Goal: Task Accomplishment & Management: Use online tool/utility

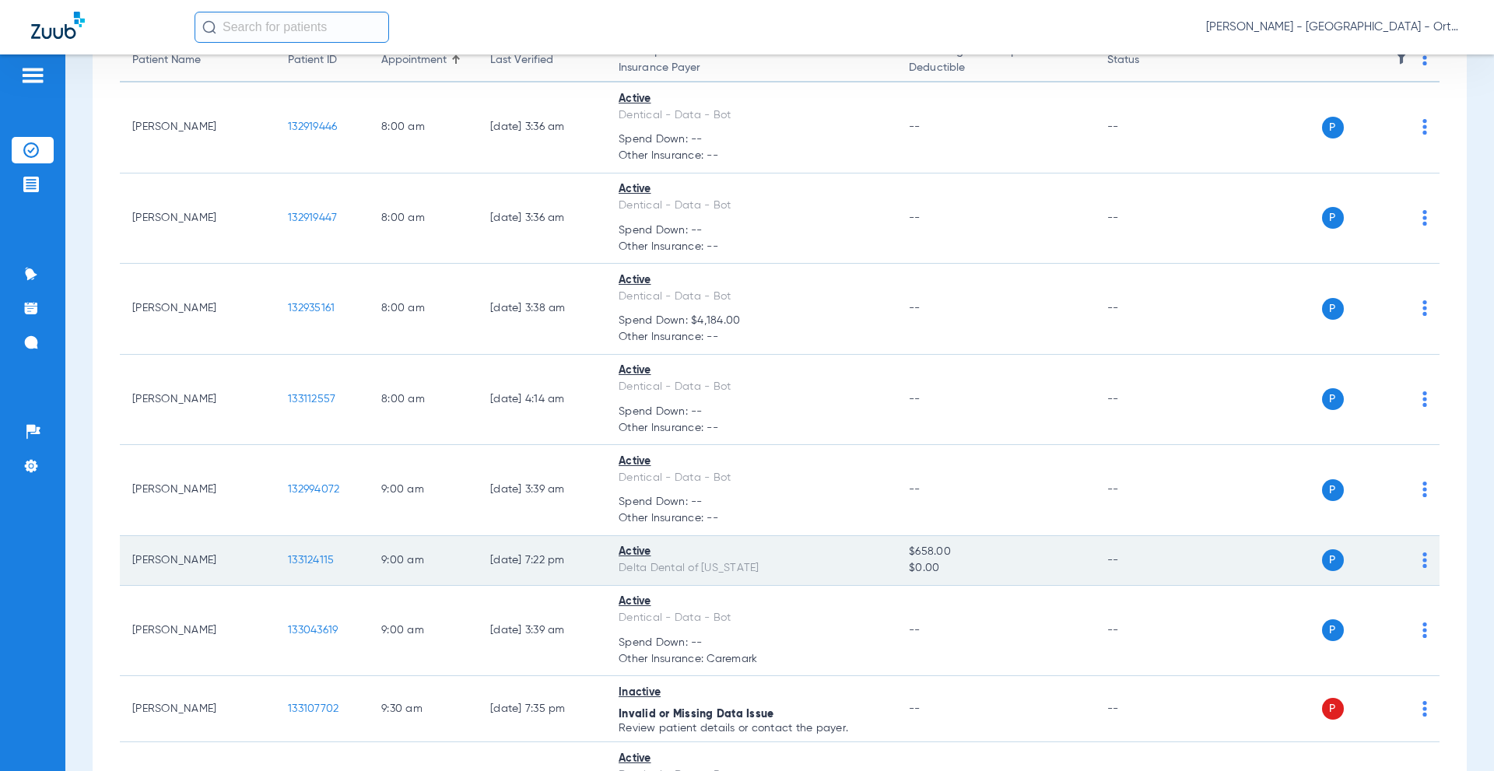
scroll to position [195, 0]
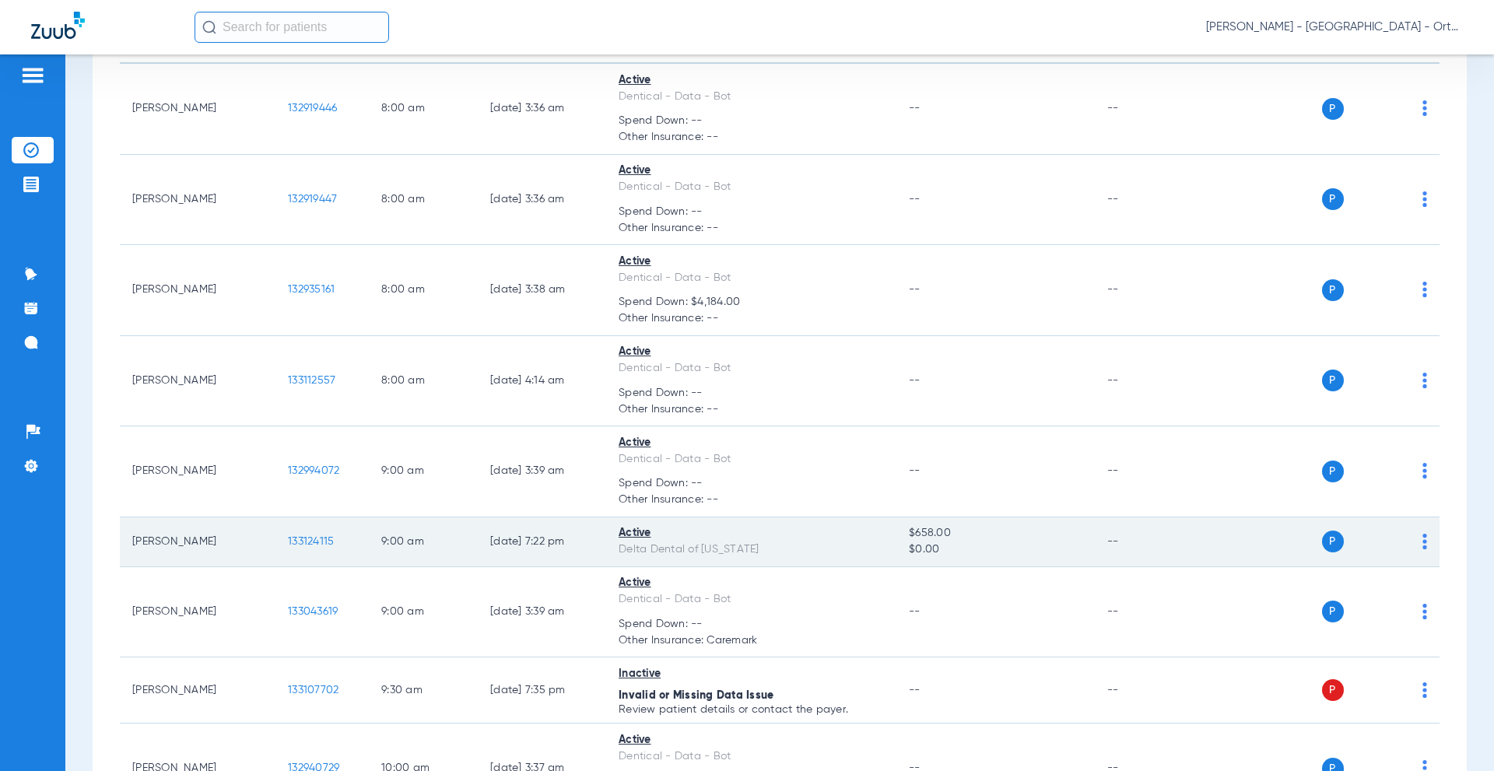
click at [163, 539] on td "[PERSON_NAME]" at bounding box center [198, 543] width 156 height 50
drag, startPoint x: 190, startPoint y: 539, endPoint x: 207, endPoint y: 546, distance: 18.2
click at [191, 539] on td "[PERSON_NAME]" at bounding box center [198, 543] width 156 height 50
click at [1423, 543] on img at bounding box center [1425, 542] width 5 height 16
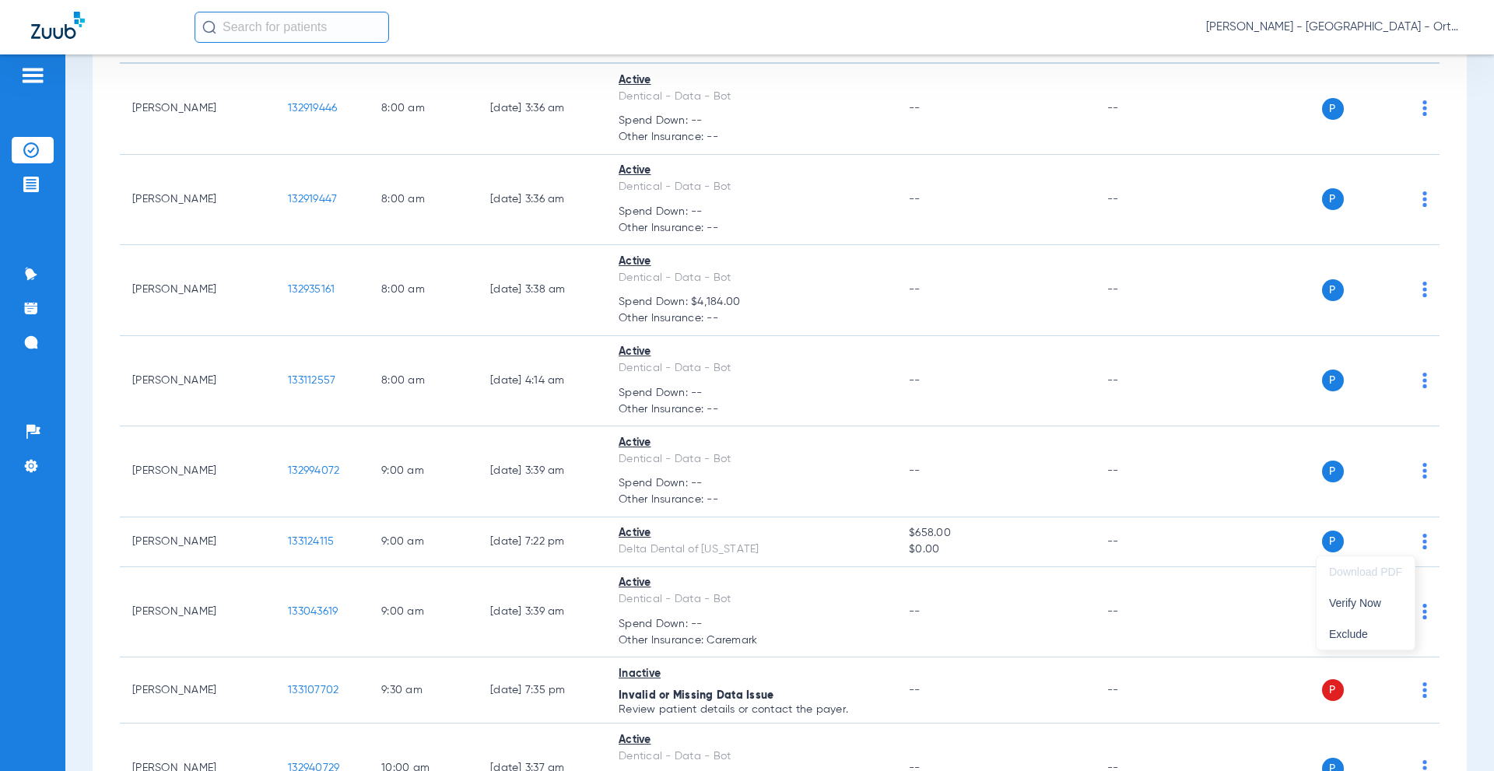
click at [1060, 539] on div at bounding box center [747, 385] width 1494 height 771
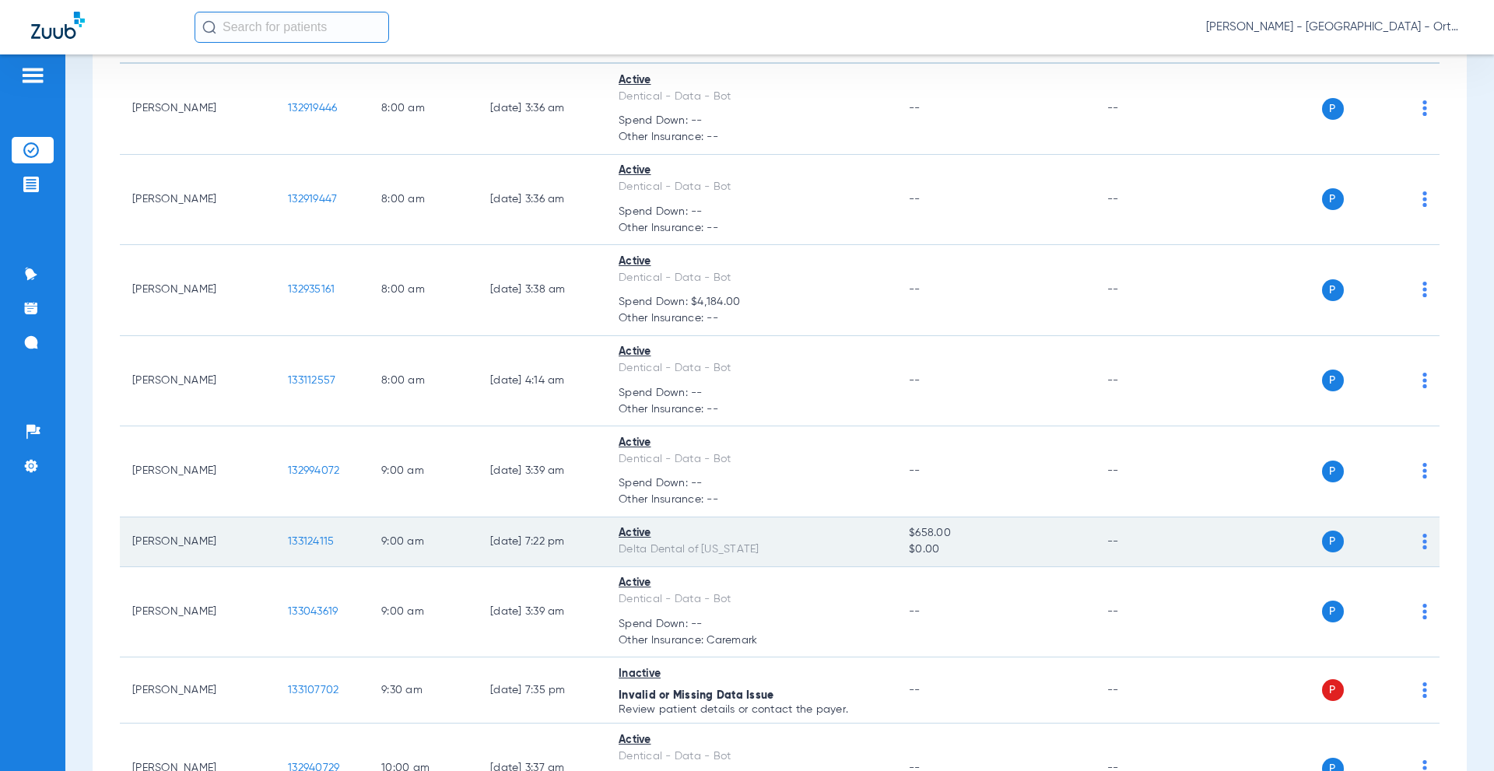
click at [789, 549] on div "Delta Dental of [US_STATE]" at bounding box center [751, 550] width 265 height 16
click at [455, 553] on td "9:00 AM" at bounding box center [423, 543] width 109 height 50
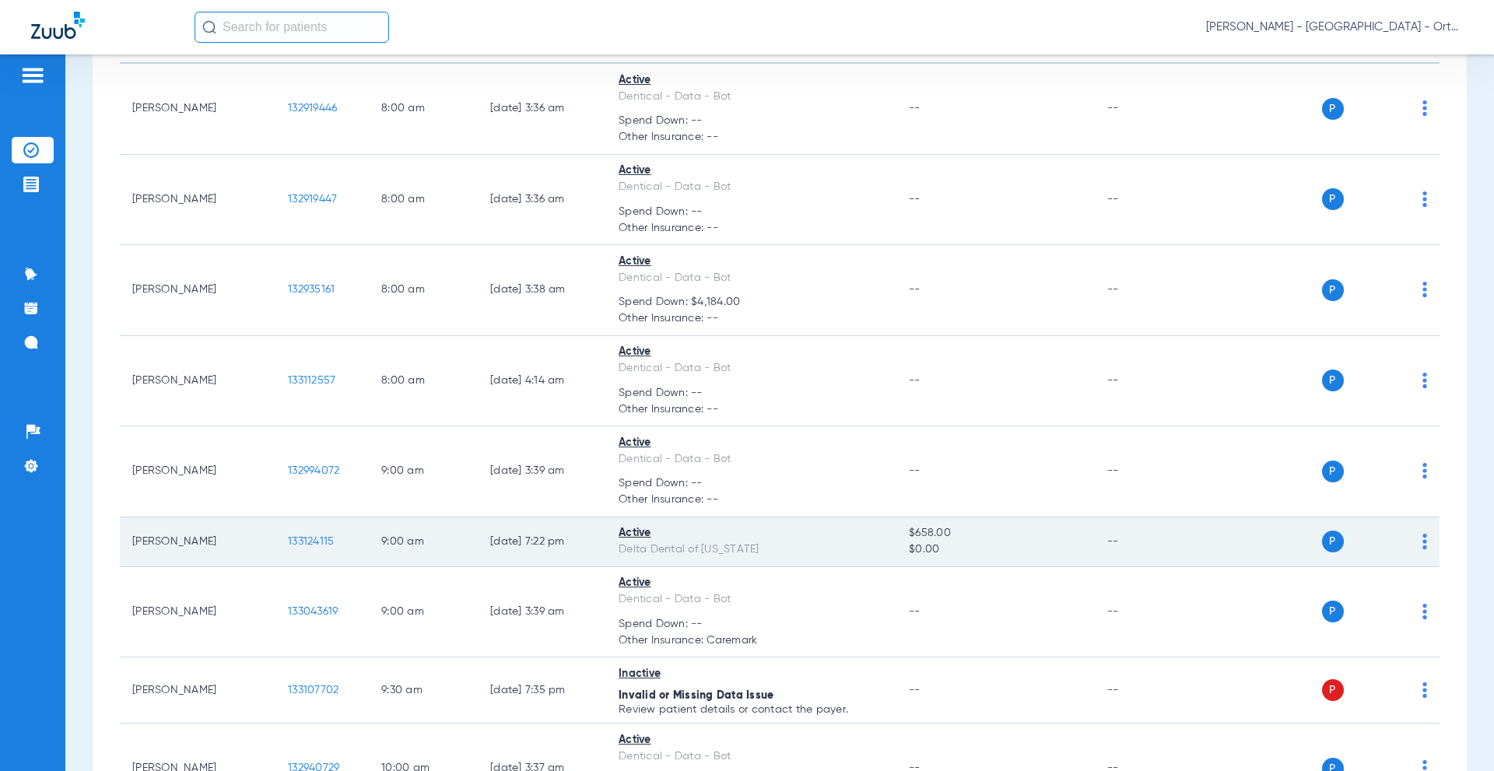
drag, startPoint x: 514, startPoint y: 547, endPoint x: 538, endPoint y: 547, distance: 24.1
click at [515, 547] on td "[DATE] 7:22 PM" at bounding box center [542, 543] width 128 height 50
drag, startPoint x: 538, startPoint y: 547, endPoint x: 622, endPoint y: 529, distance: 85.9
click at [545, 548] on td "[DATE] 7:22 PM" at bounding box center [542, 543] width 128 height 50
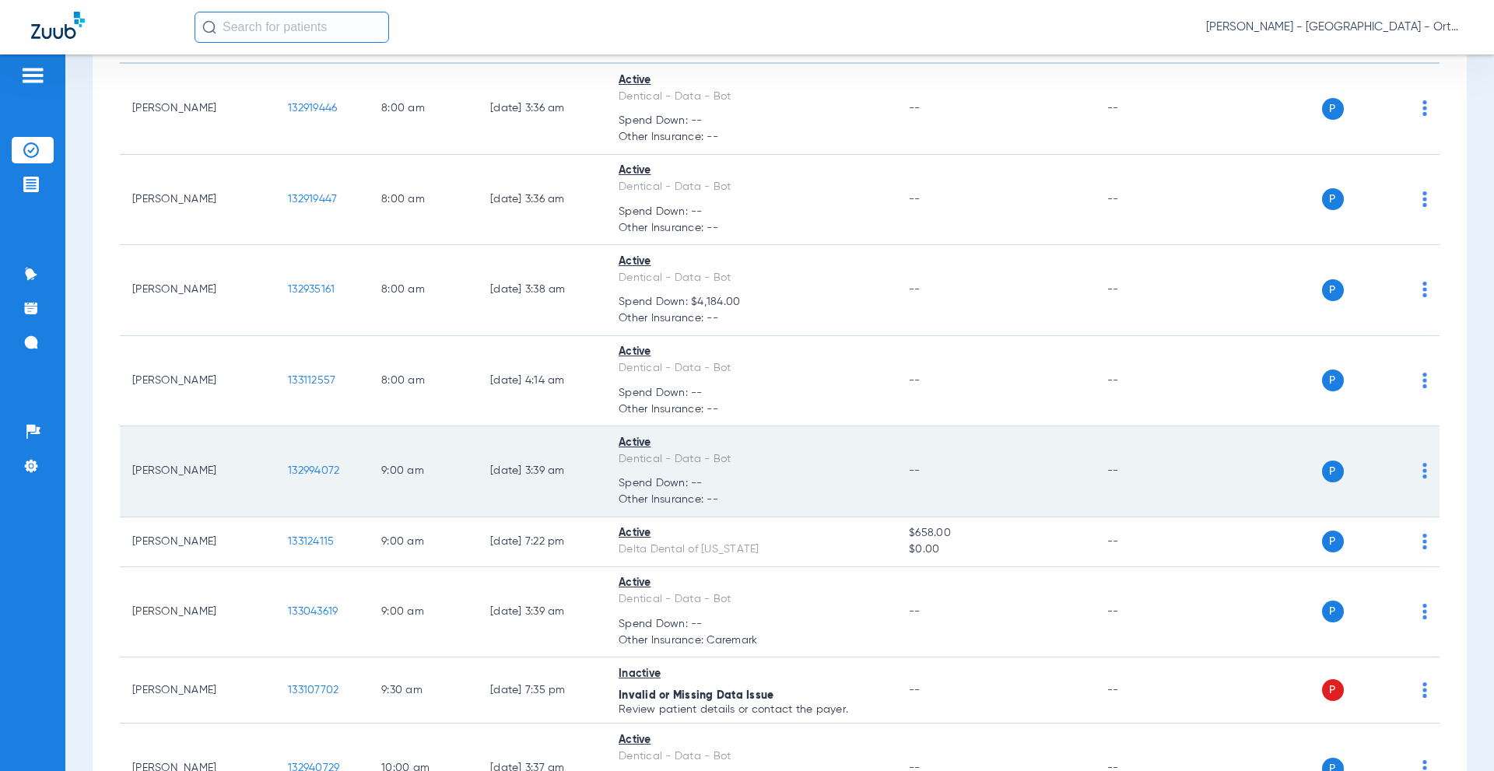
drag, startPoint x: 643, startPoint y: 532, endPoint x: 651, endPoint y: 494, distance: 38.9
click at [642, 533] on div "Active" at bounding box center [751, 533] width 265 height 16
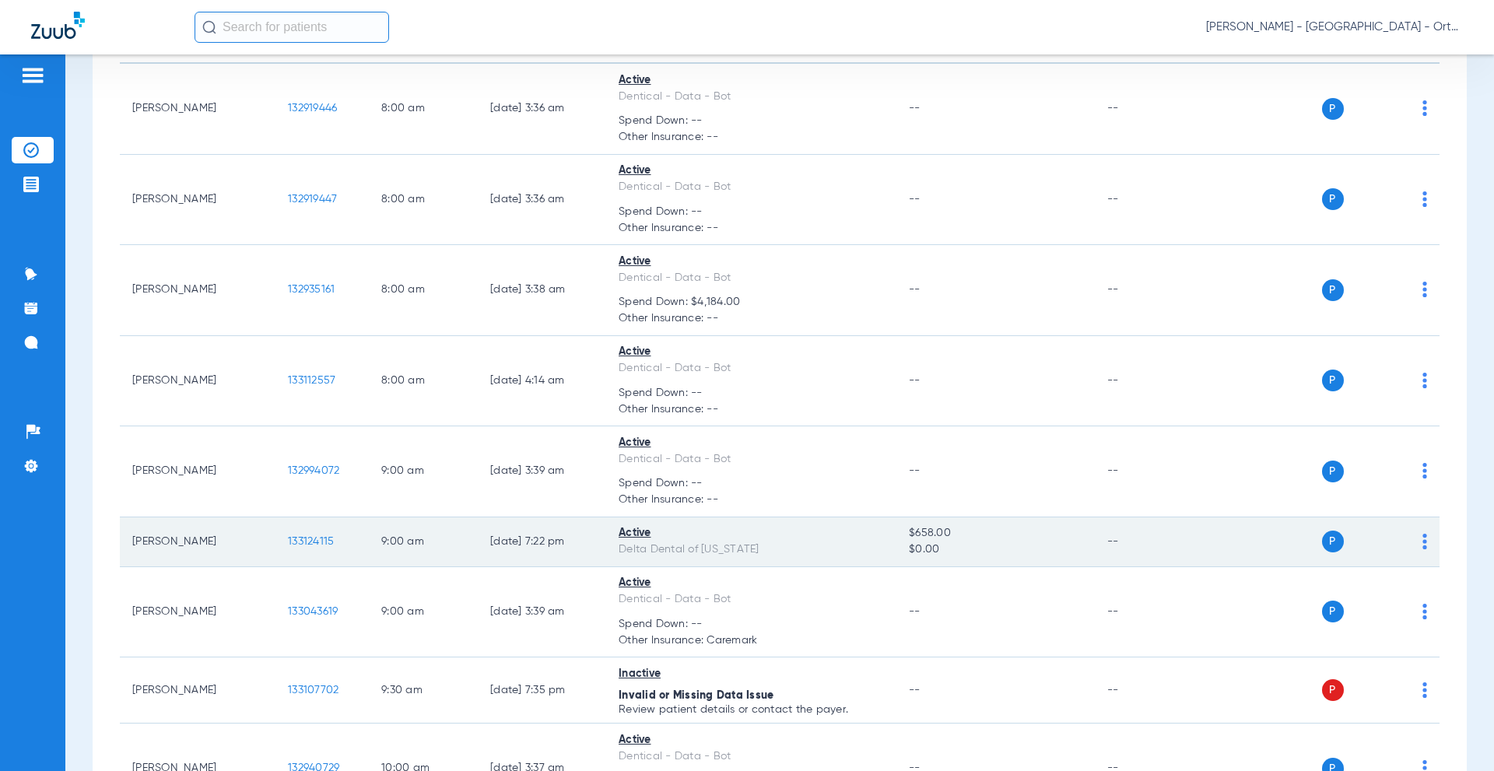
click at [956, 546] on span "$0.00" at bounding box center [995, 550] width 173 height 16
click at [141, 547] on td "[PERSON_NAME]" at bounding box center [198, 543] width 156 height 50
click at [1322, 546] on span "P" at bounding box center [1333, 542] width 22 height 22
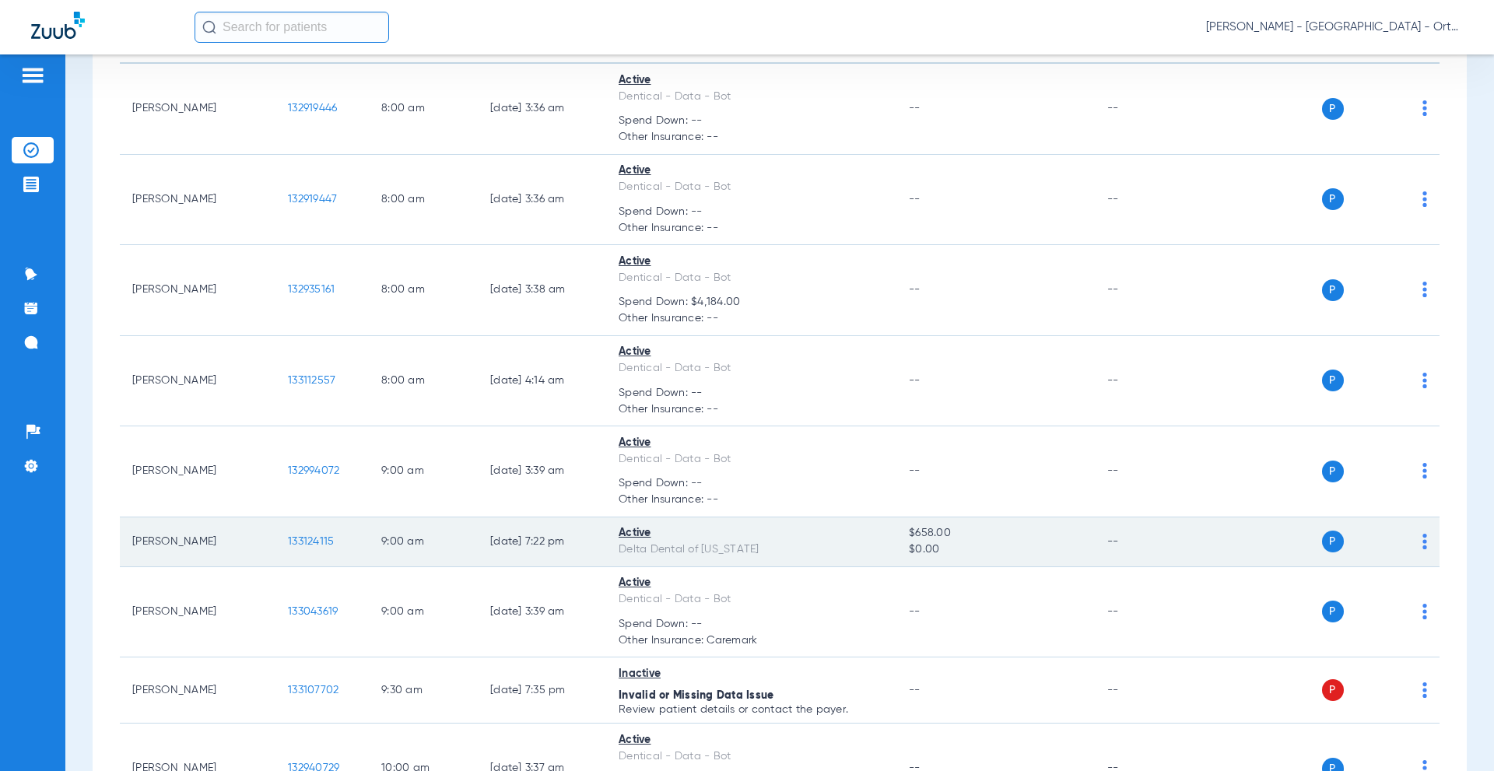
click at [1330, 537] on span "P" at bounding box center [1333, 542] width 22 height 22
click at [1329, 536] on span "P" at bounding box center [1333, 542] width 22 height 22
click at [1323, 544] on span "P" at bounding box center [1333, 542] width 22 height 22
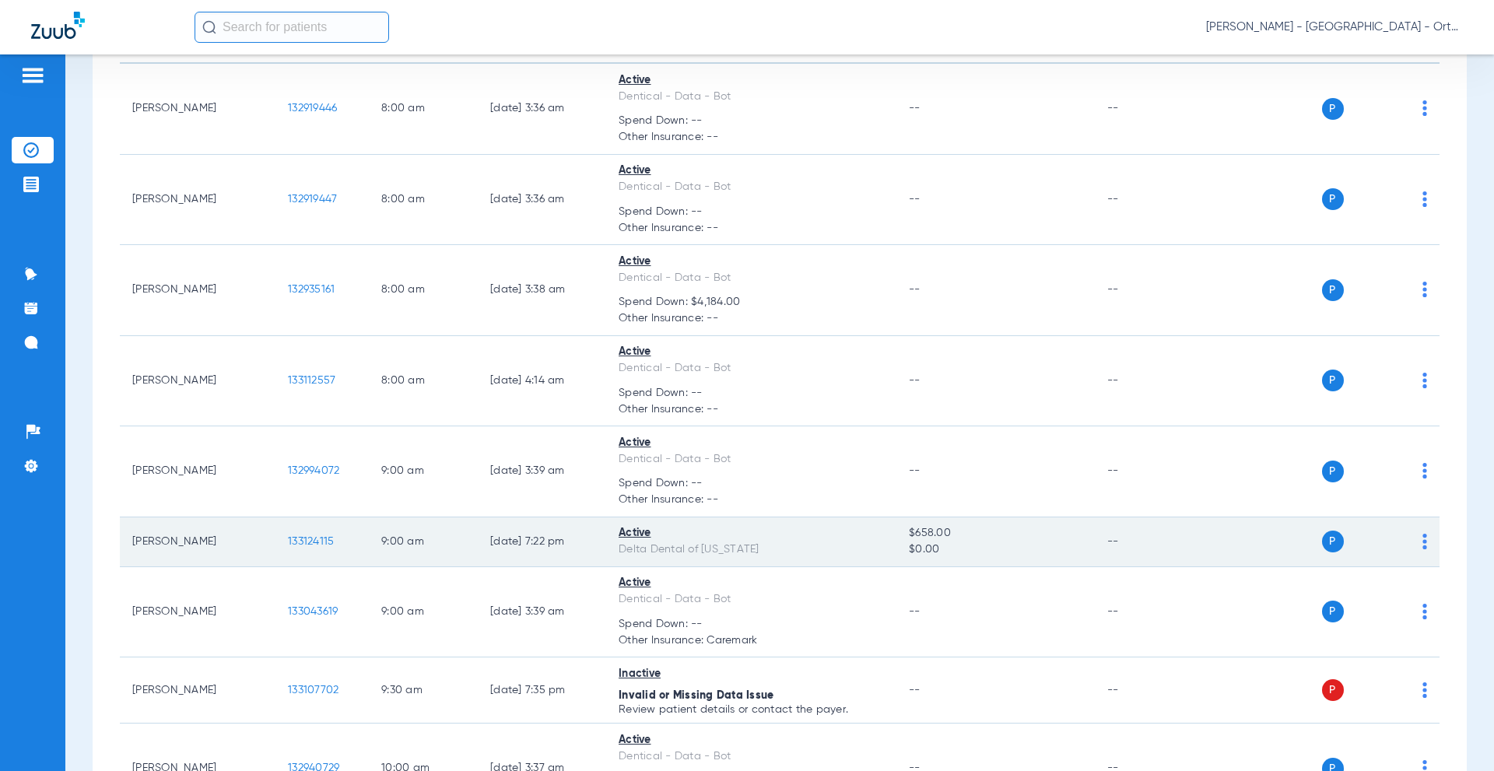
click at [1410, 543] on div "P S" at bounding box center [1314, 542] width 228 height 22
click at [1423, 544] on img at bounding box center [1425, 542] width 5 height 16
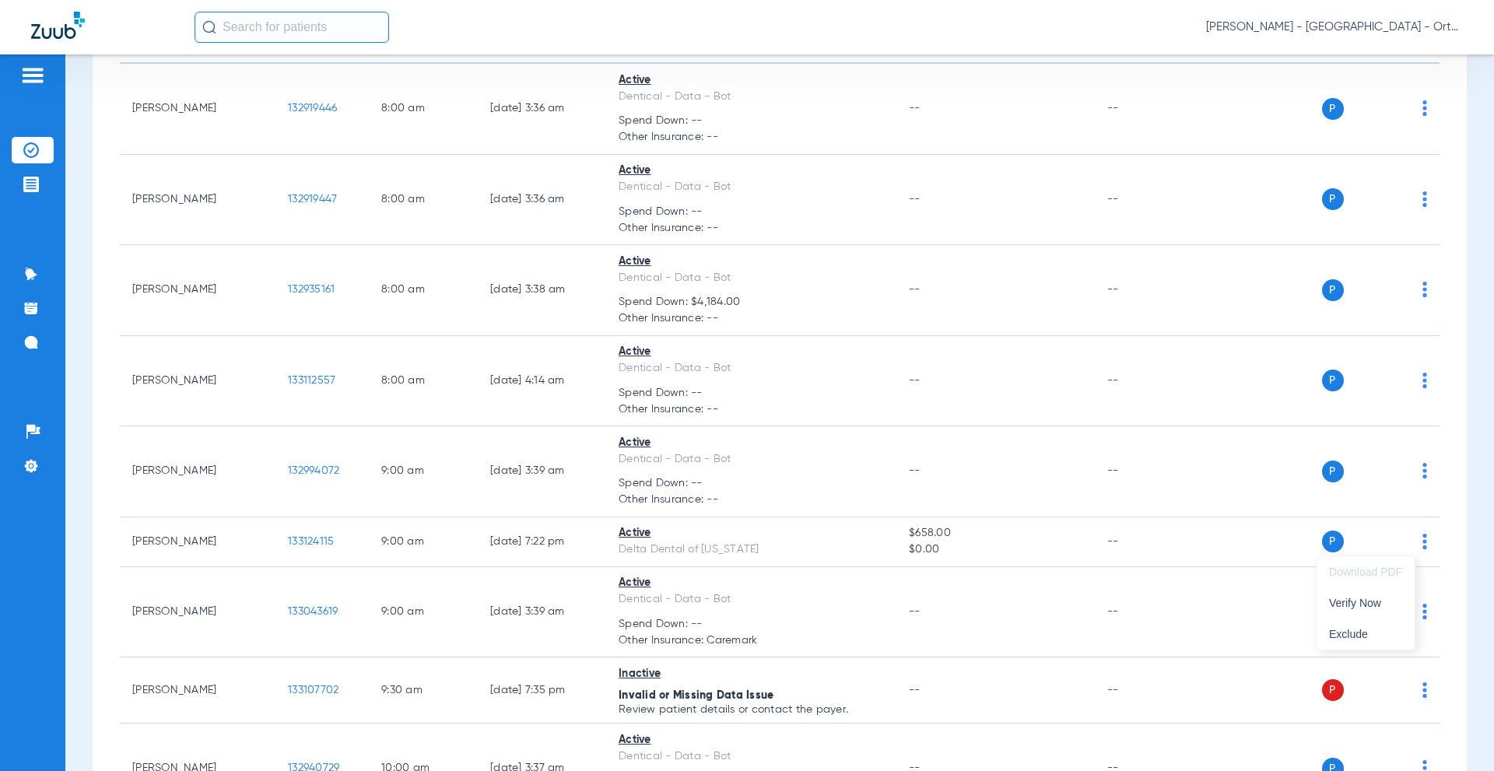
click at [787, 542] on div at bounding box center [747, 385] width 1494 height 771
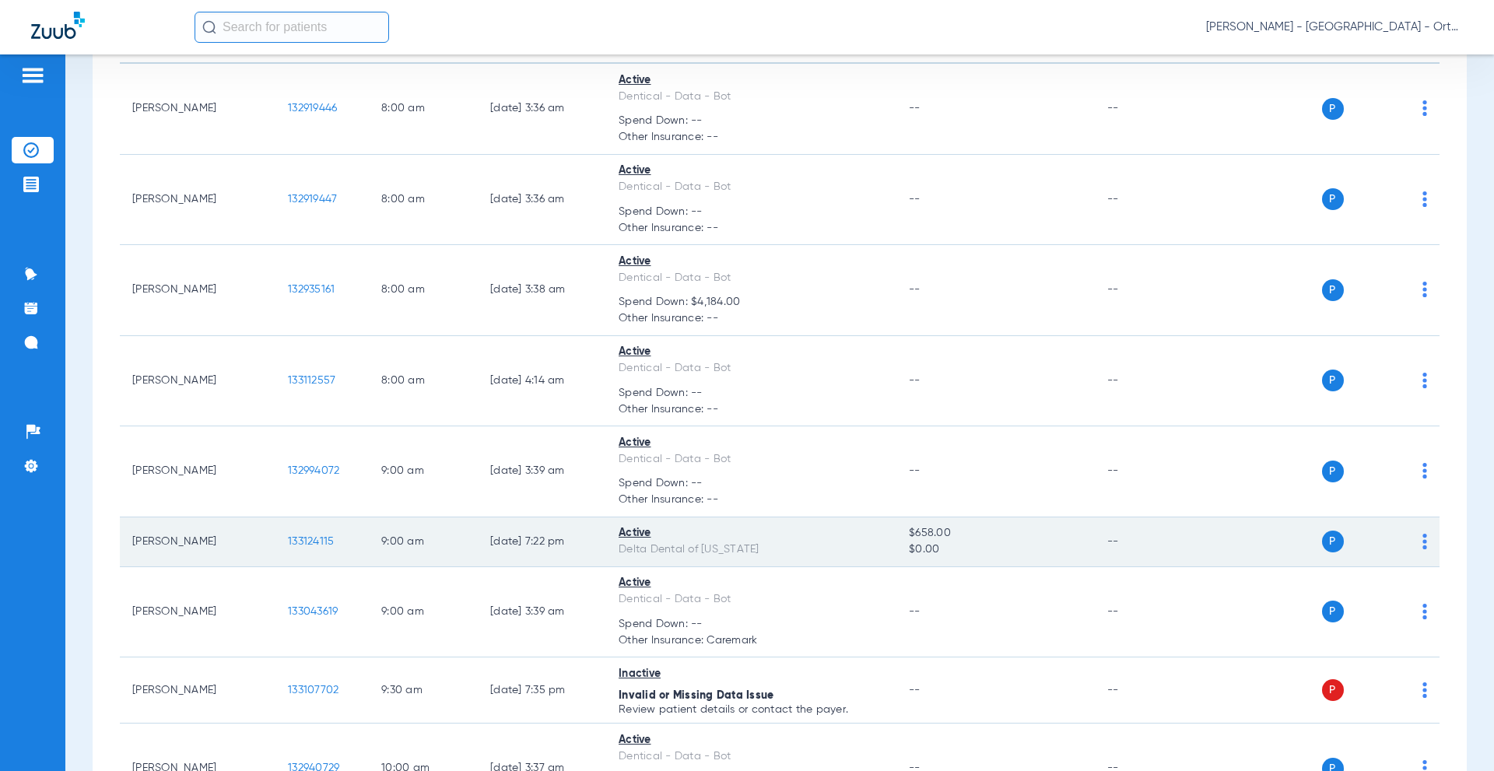
click at [1423, 539] on img at bounding box center [1425, 542] width 5 height 16
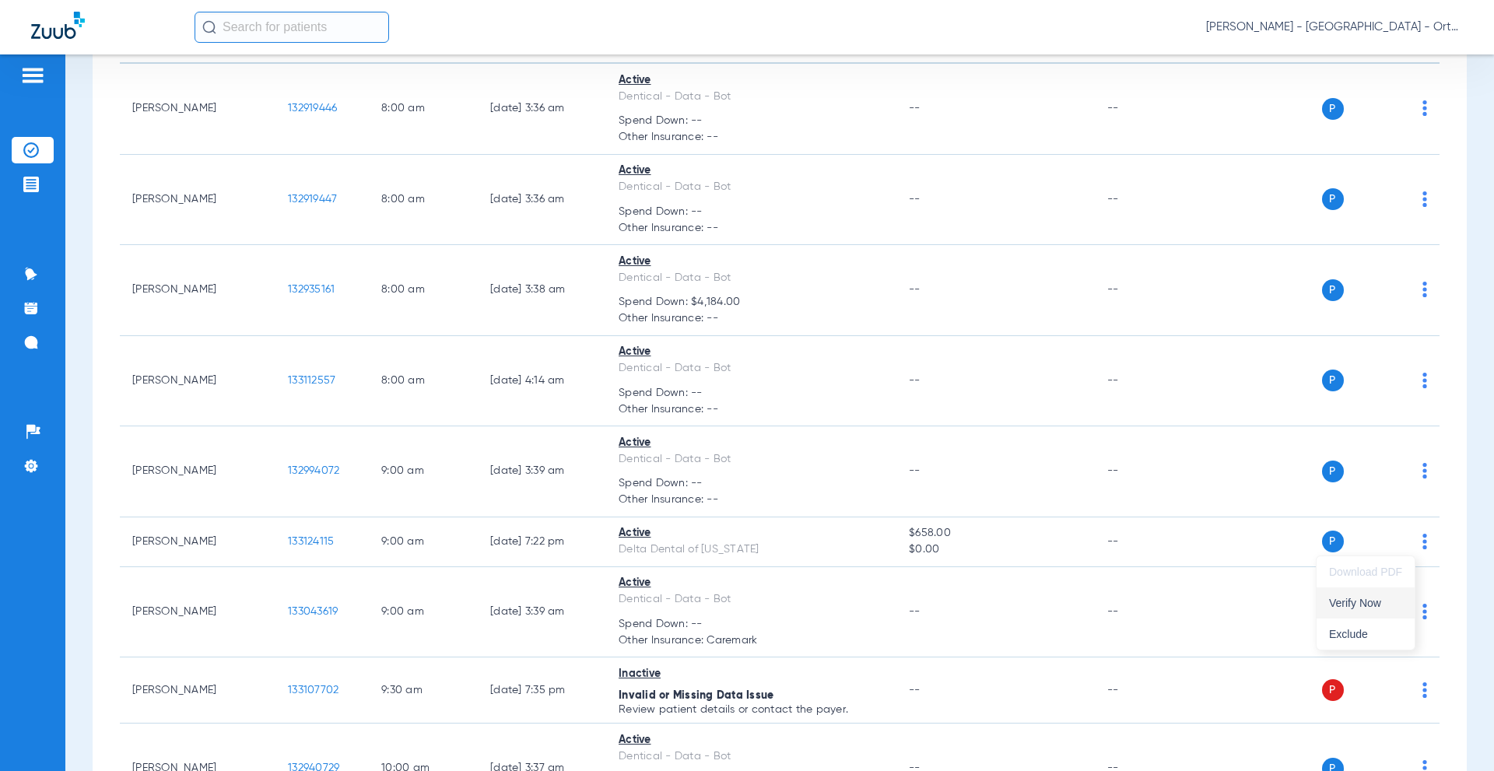
click at [1348, 603] on span "Verify Now" at bounding box center [1365, 603] width 73 height 11
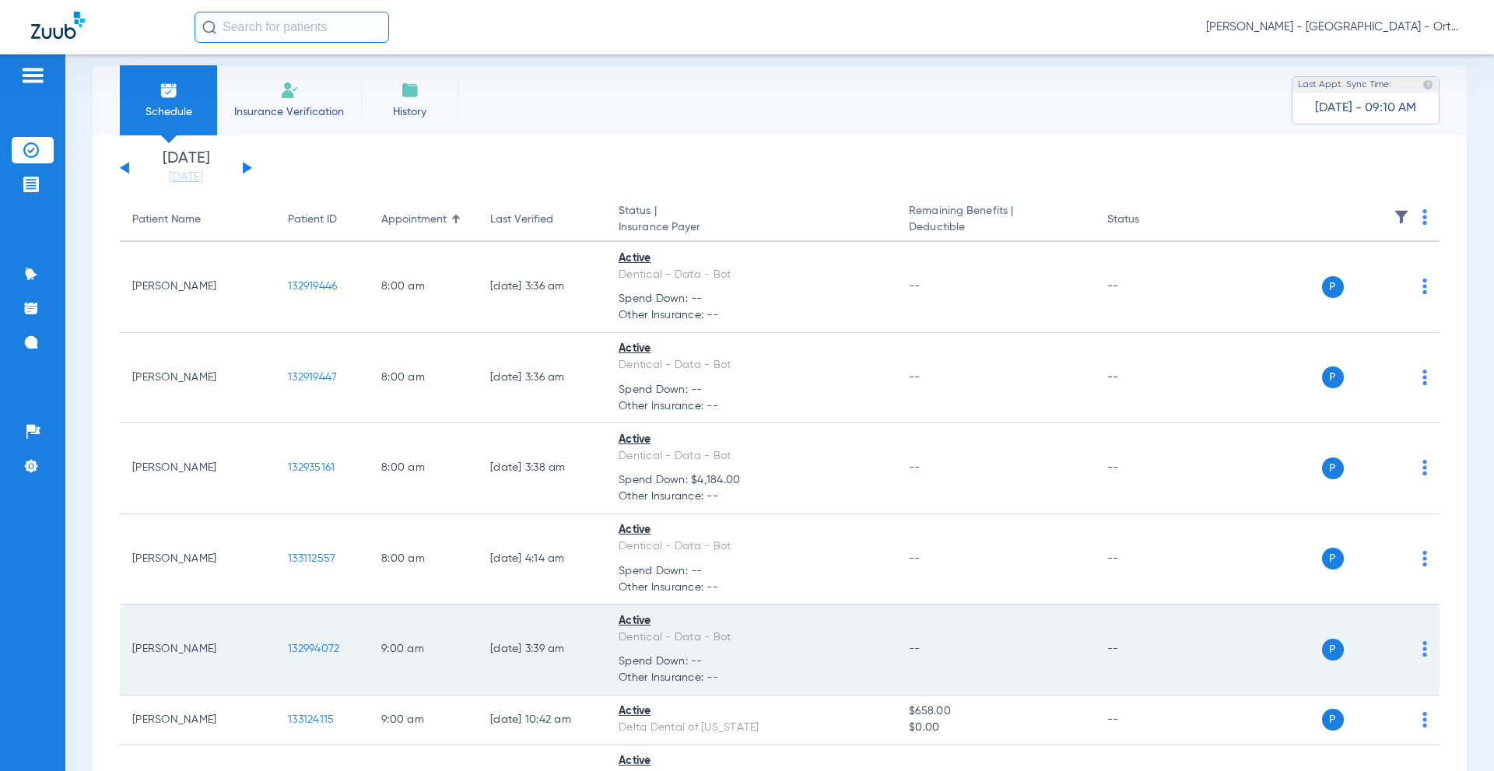
scroll to position [0, 0]
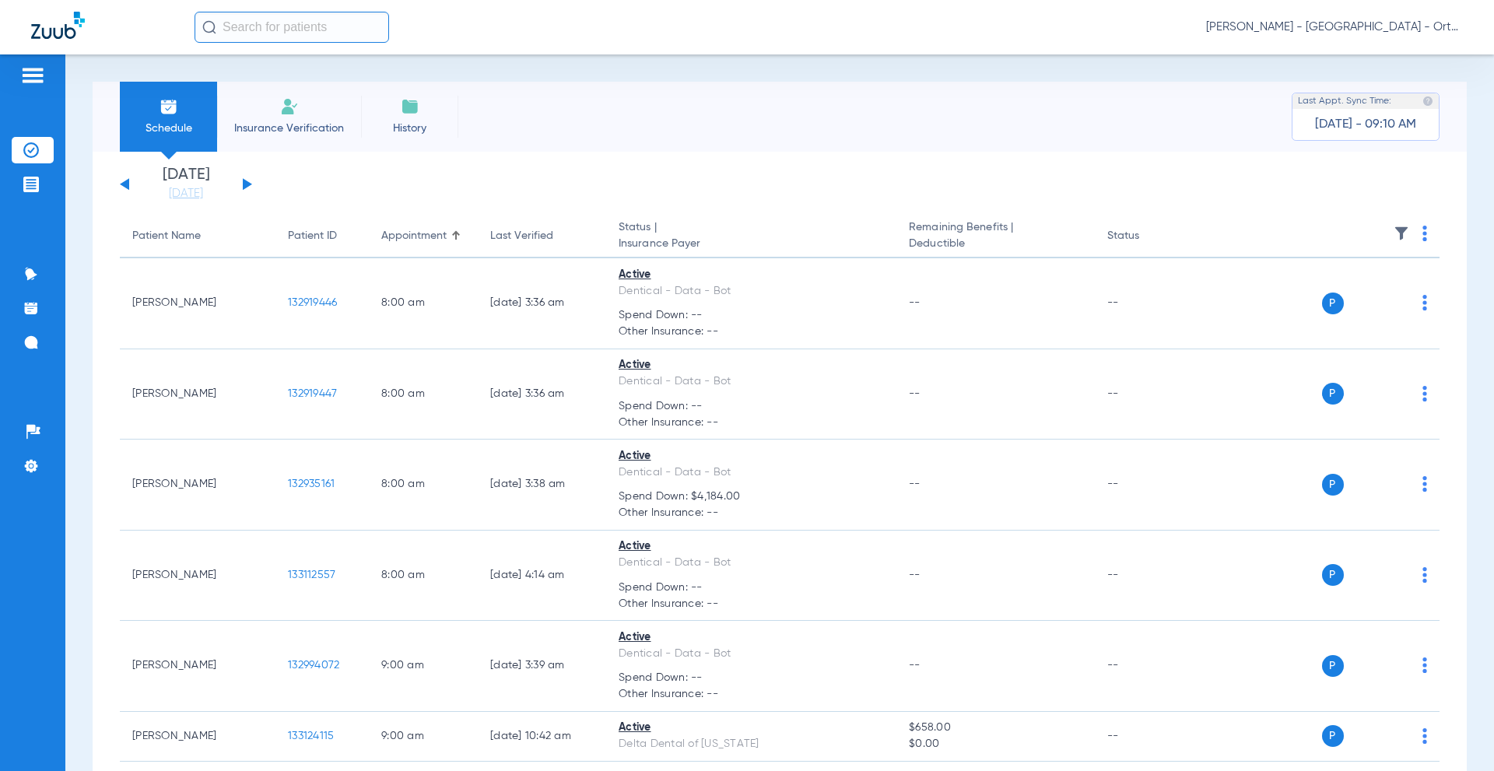
click at [342, 104] on li "Insurance Verification" at bounding box center [289, 117] width 144 height 70
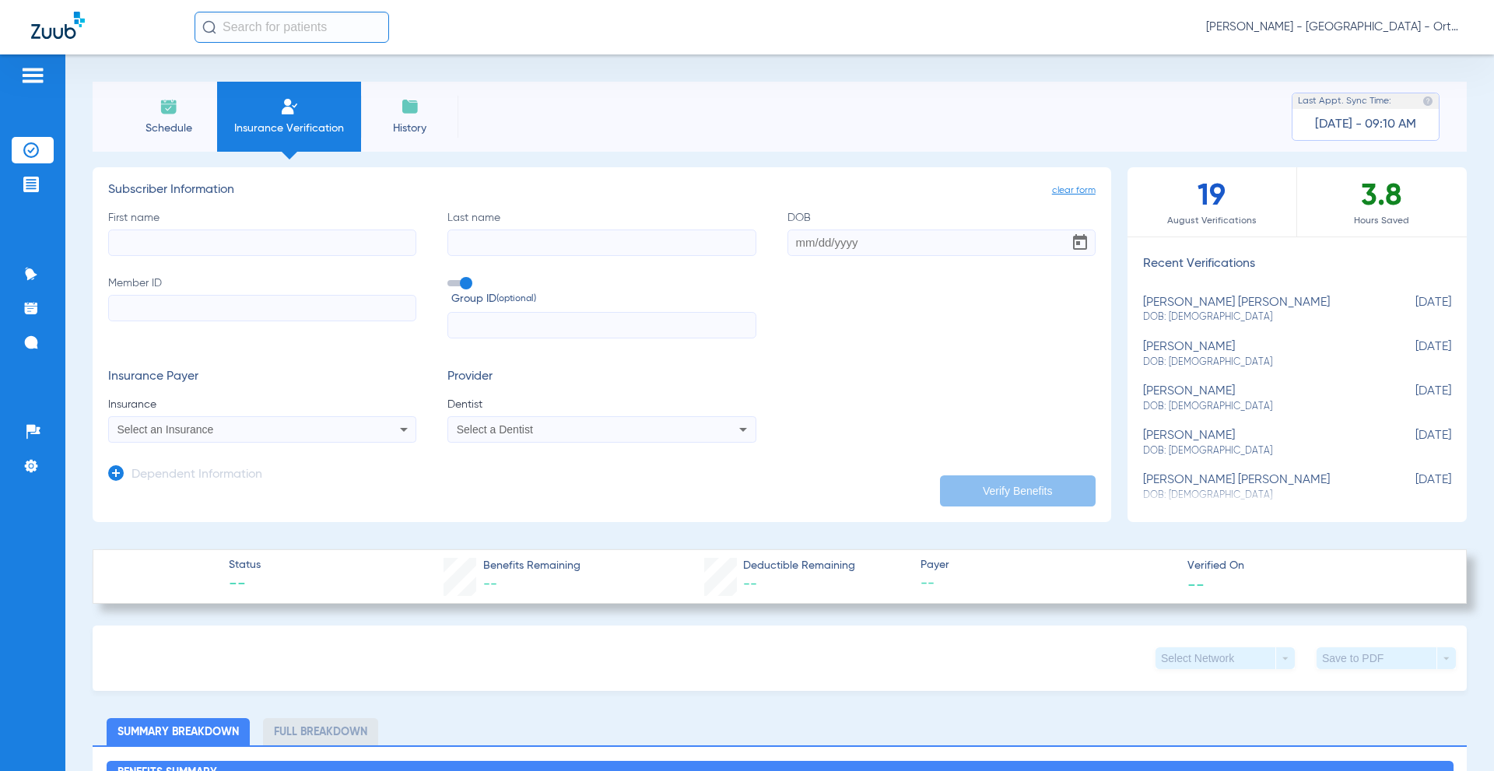
click at [159, 125] on span "Schedule" at bounding box center [169, 129] width 74 height 16
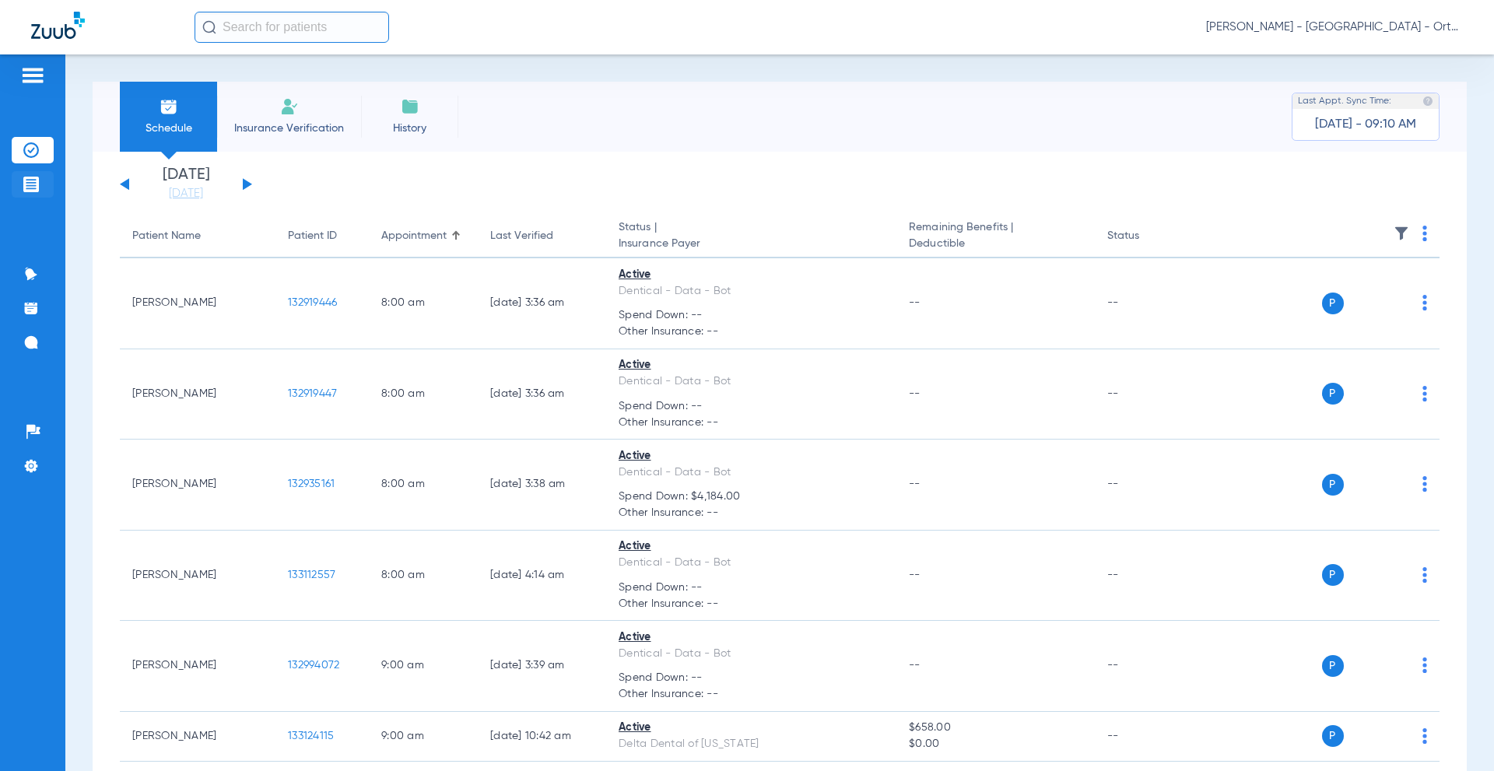
click at [35, 171] on li "Treatment Acceptance" at bounding box center [33, 184] width 42 height 26
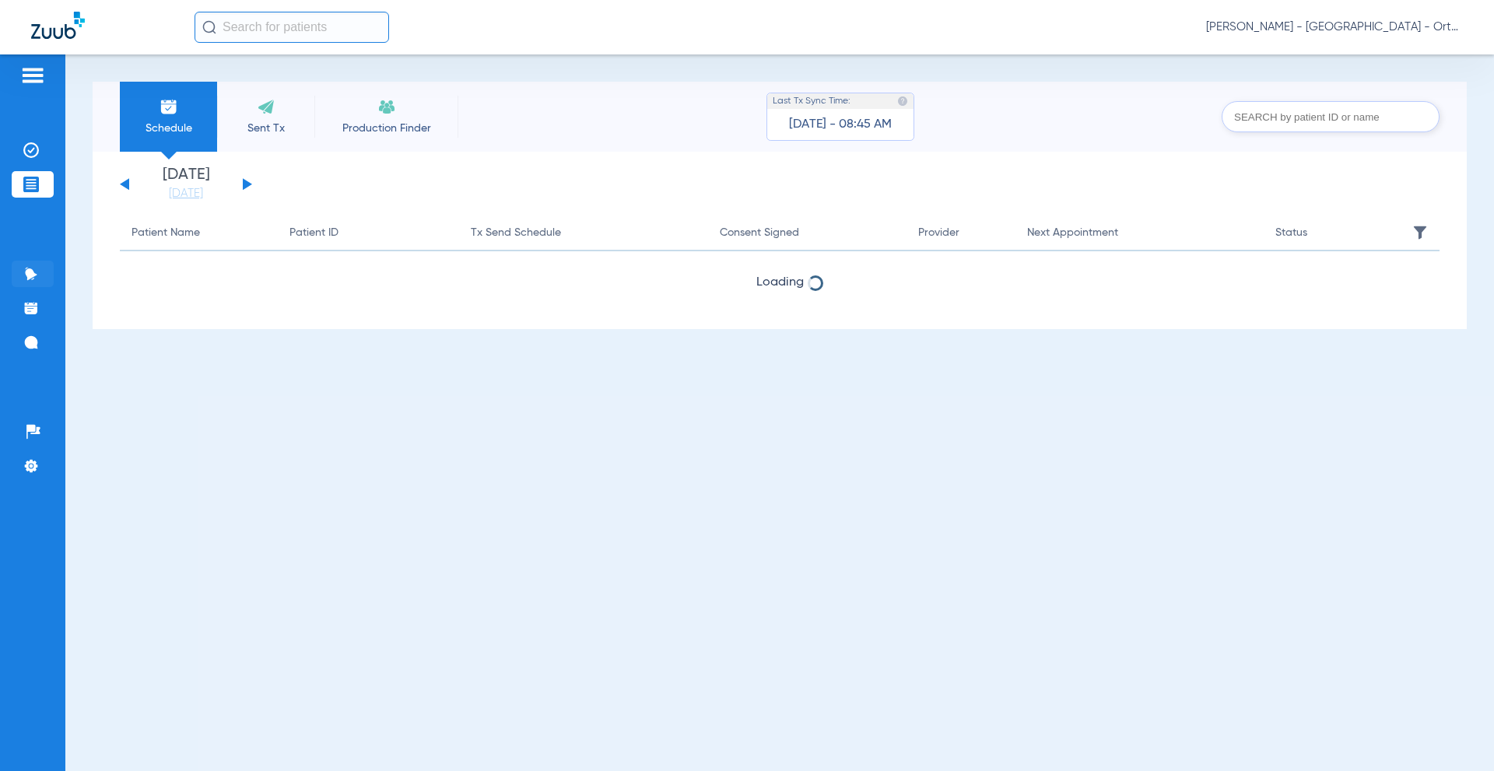
click at [16, 263] on li "Activity" at bounding box center [33, 274] width 42 height 26
click at [26, 275] on img at bounding box center [31, 274] width 16 height 16
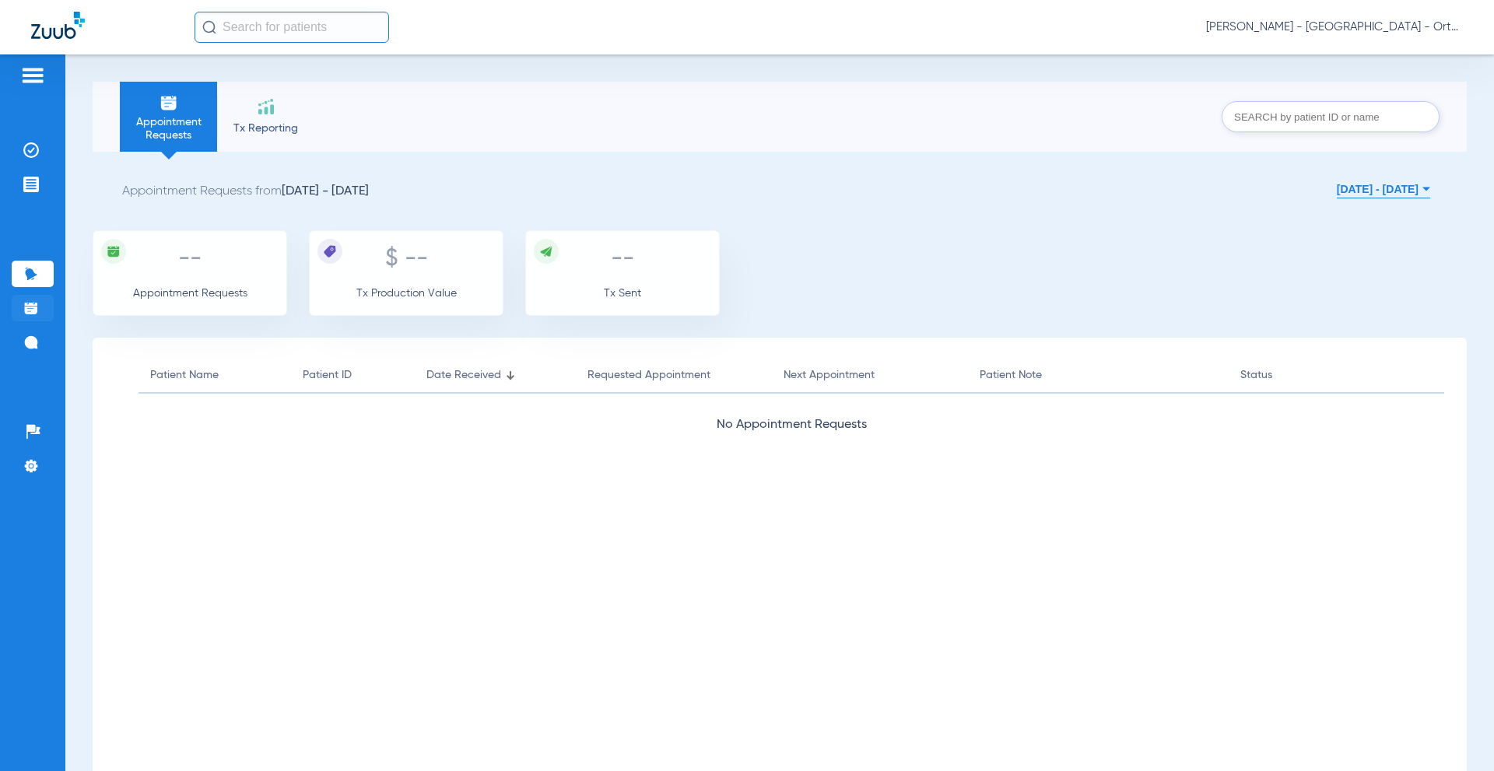
click at [42, 301] on li "Appt Reminders" at bounding box center [33, 308] width 42 height 26
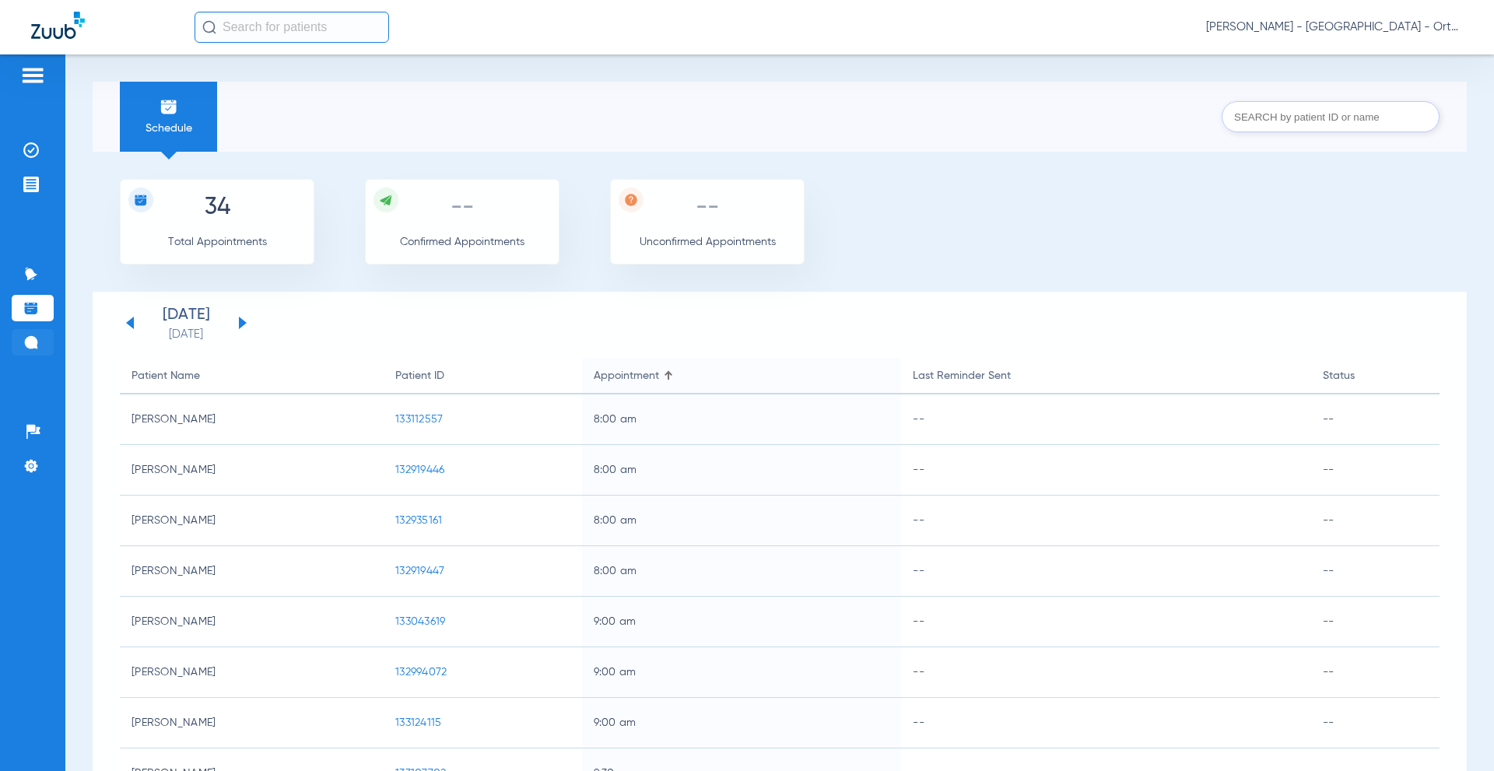
click at [25, 335] on img at bounding box center [31, 343] width 16 height 16
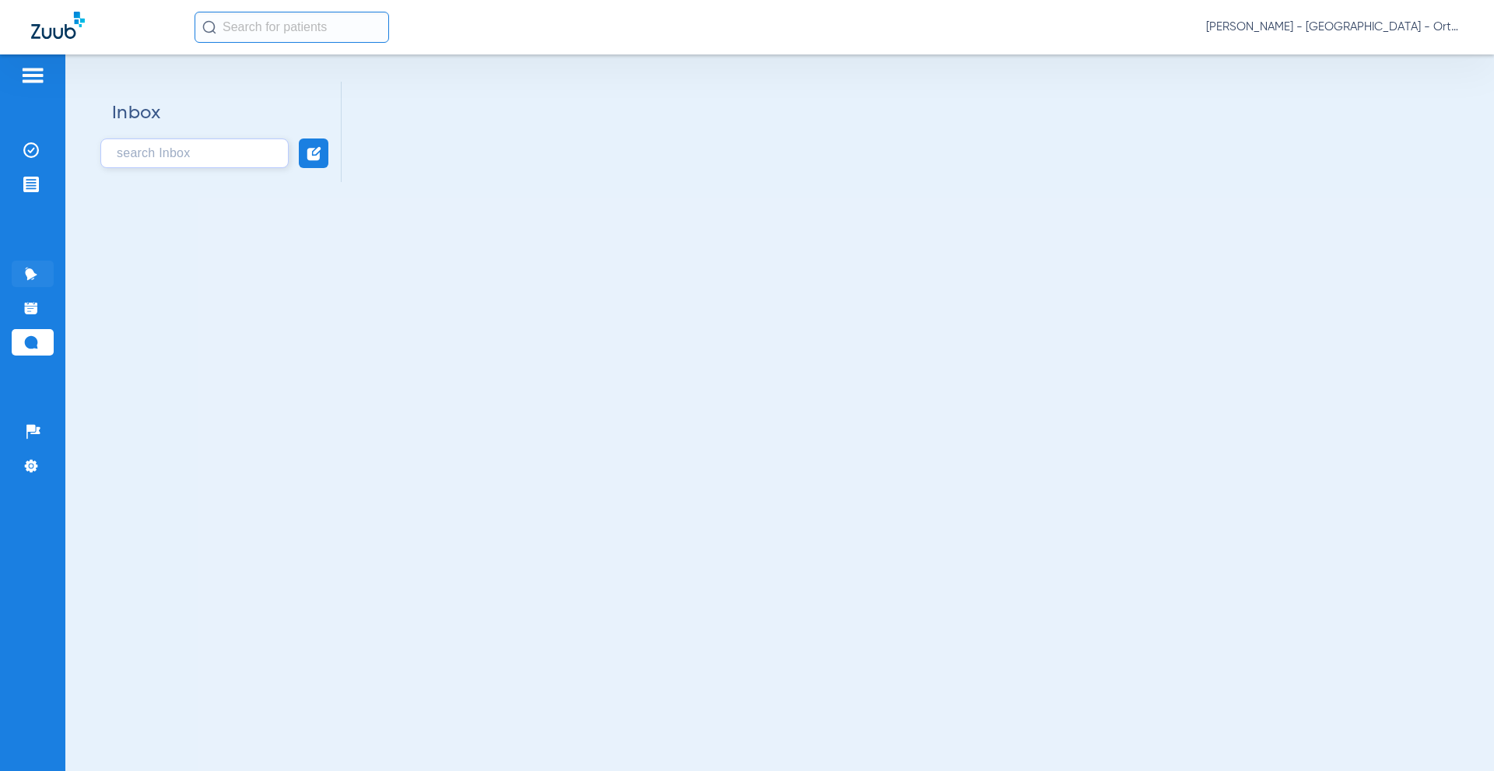
click at [31, 274] on img at bounding box center [31, 274] width 16 height 16
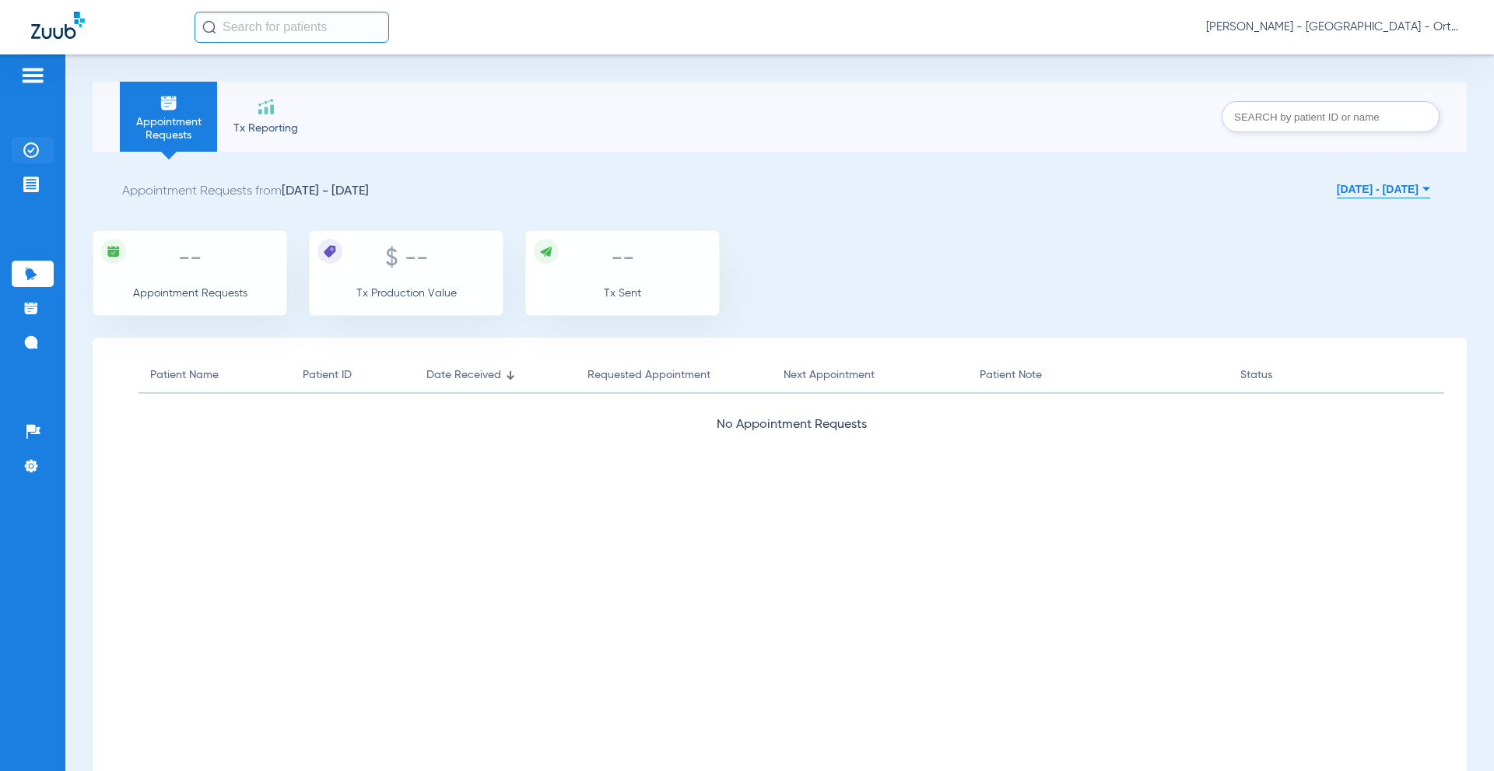
click at [29, 153] on img at bounding box center [31, 150] width 16 height 16
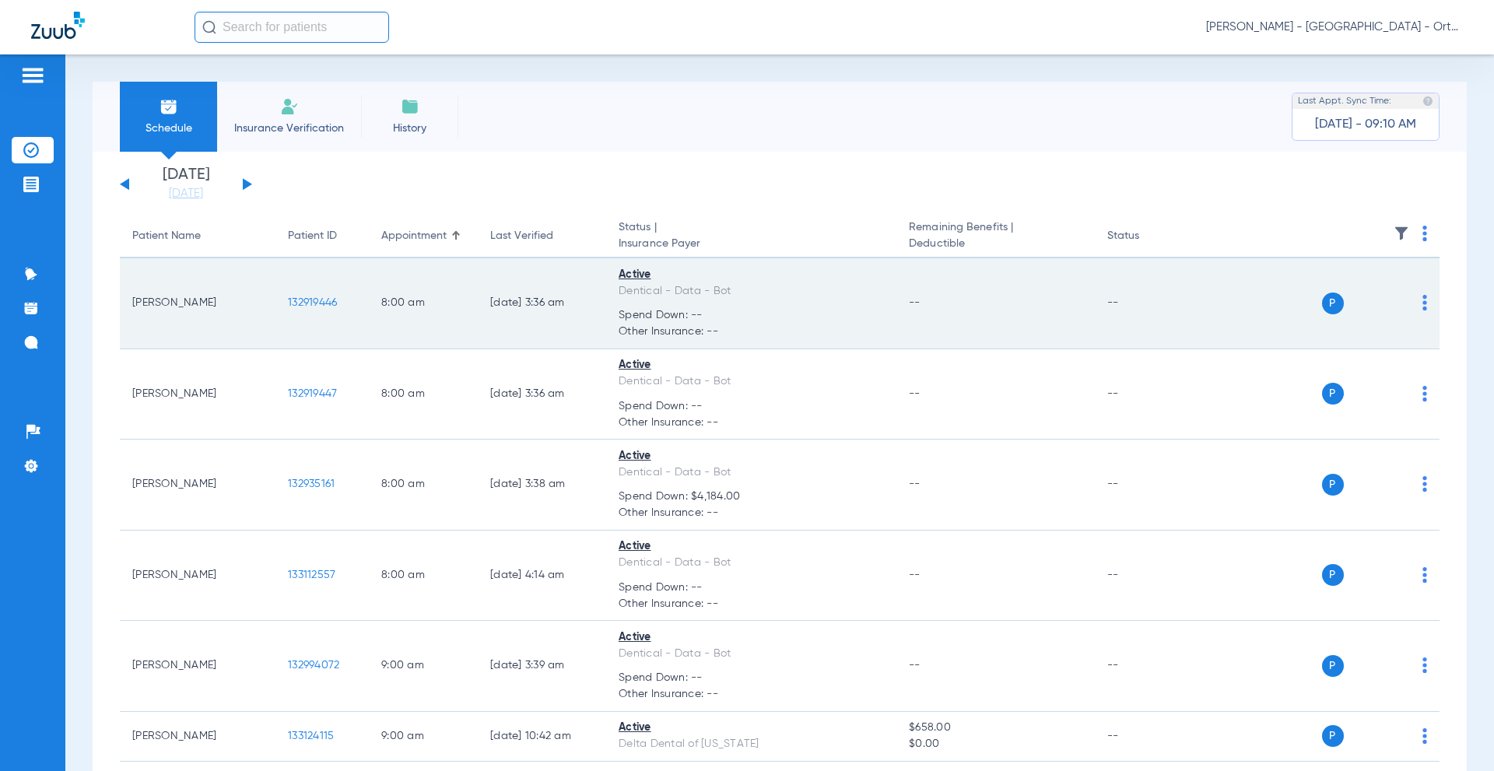
click at [1423, 308] on img at bounding box center [1425, 303] width 5 height 16
drag, startPoint x: 1413, startPoint y: 308, endPoint x: 1405, endPoint y: 308, distance: 8.6
click at [1414, 308] on div at bounding box center [747, 385] width 1494 height 771
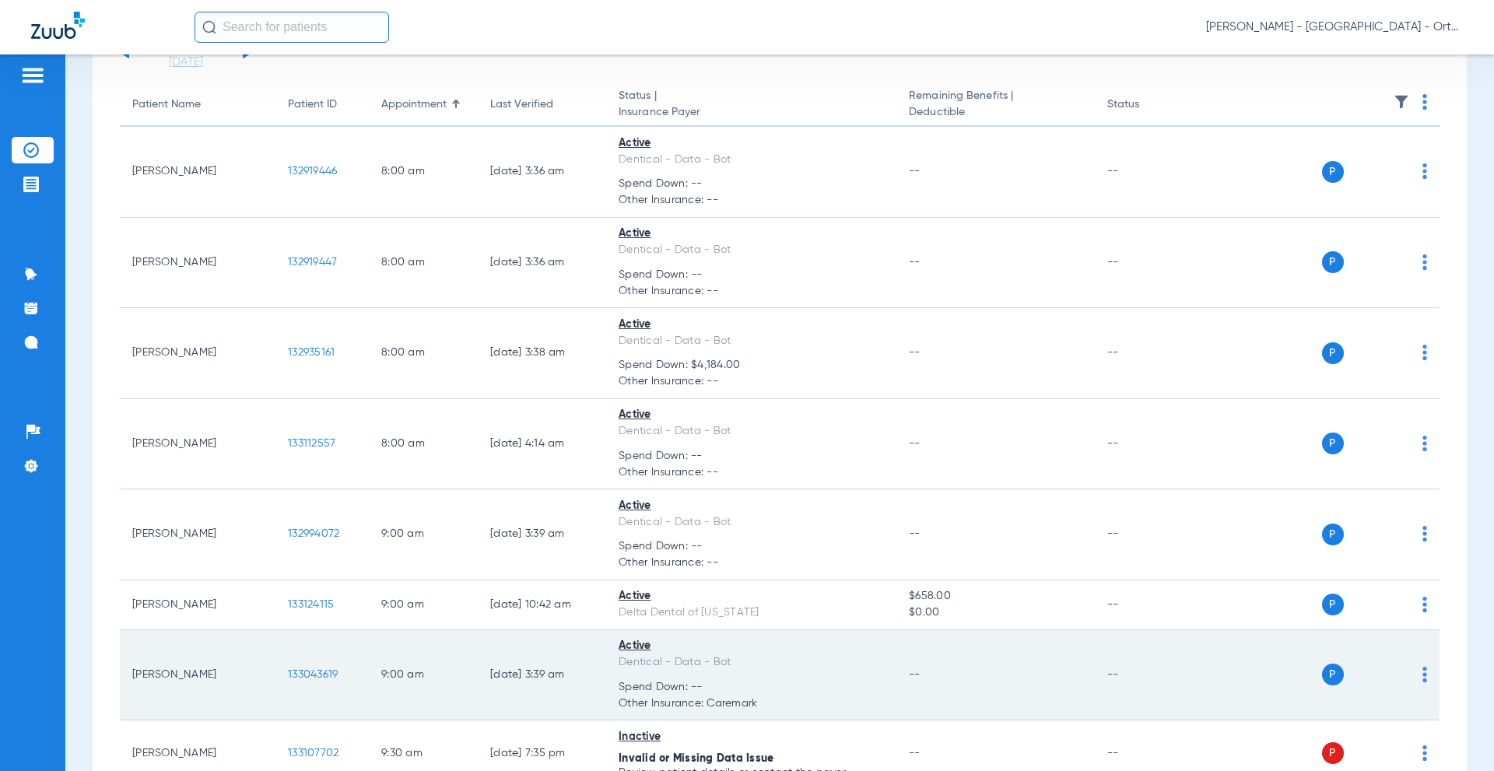
scroll to position [272, 0]
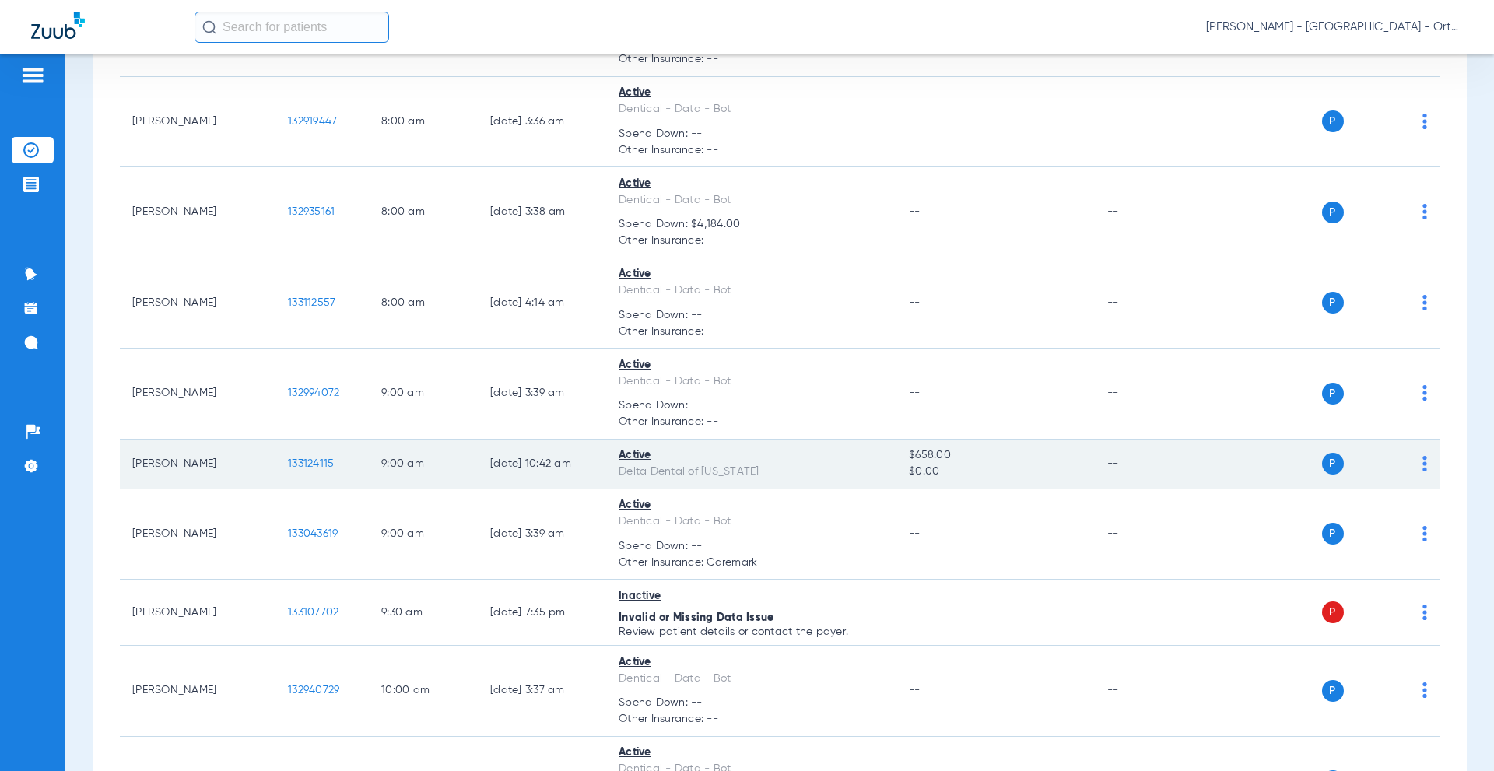
click at [982, 462] on span "$658.00" at bounding box center [995, 456] width 173 height 16
click at [985, 462] on span "$658.00" at bounding box center [995, 456] width 173 height 16
drag, startPoint x: 987, startPoint y: 462, endPoint x: 1207, endPoint y: 457, distance: 220.3
click at [988, 462] on span "$658.00" at bounding box center [995, 456] width 173 height 16
click at [1410, 464] on div "P S" at bounding box center [1314, 464] width 228 height 22
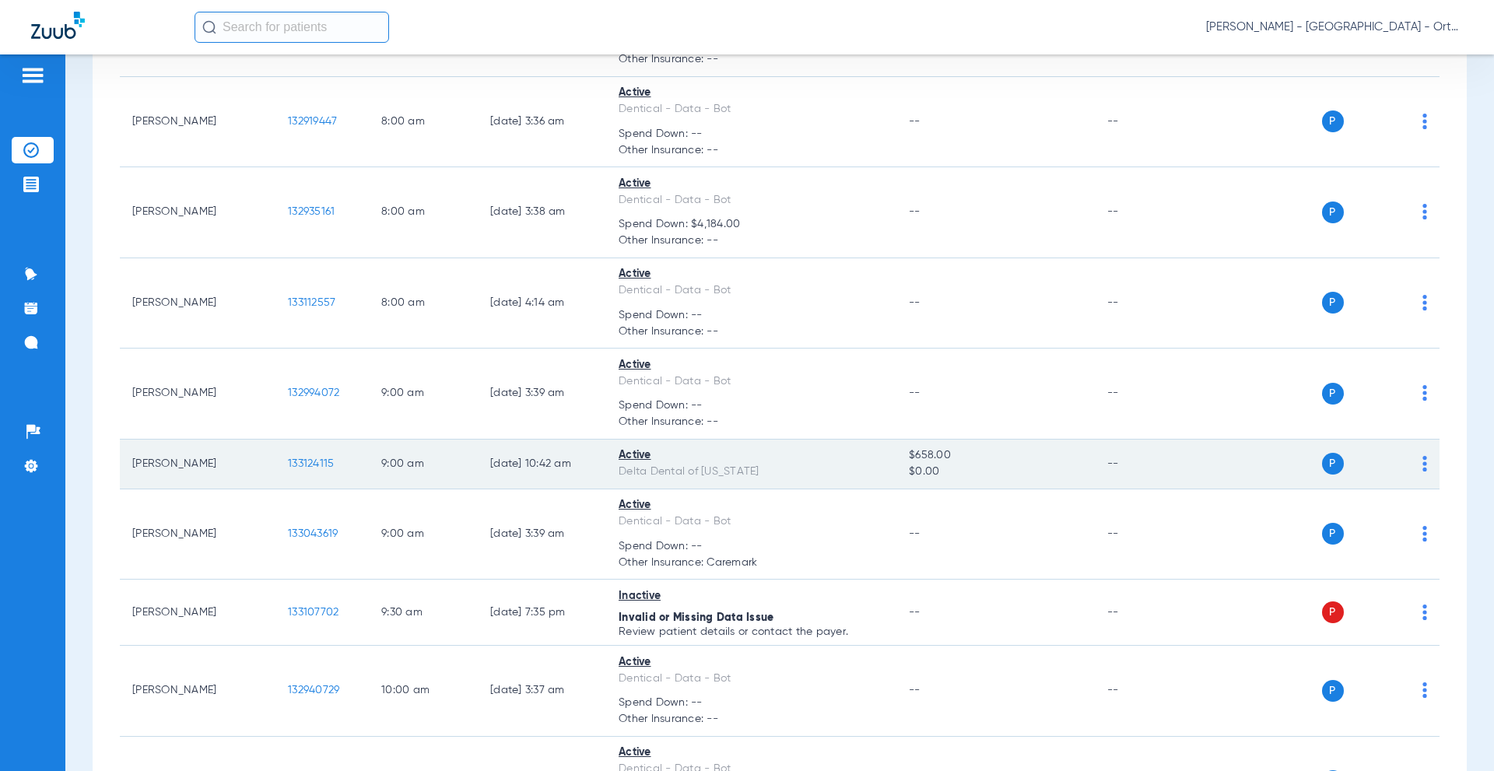
click at [1423, 463] on img at bounding box center [1425, 464] width 5 height 16
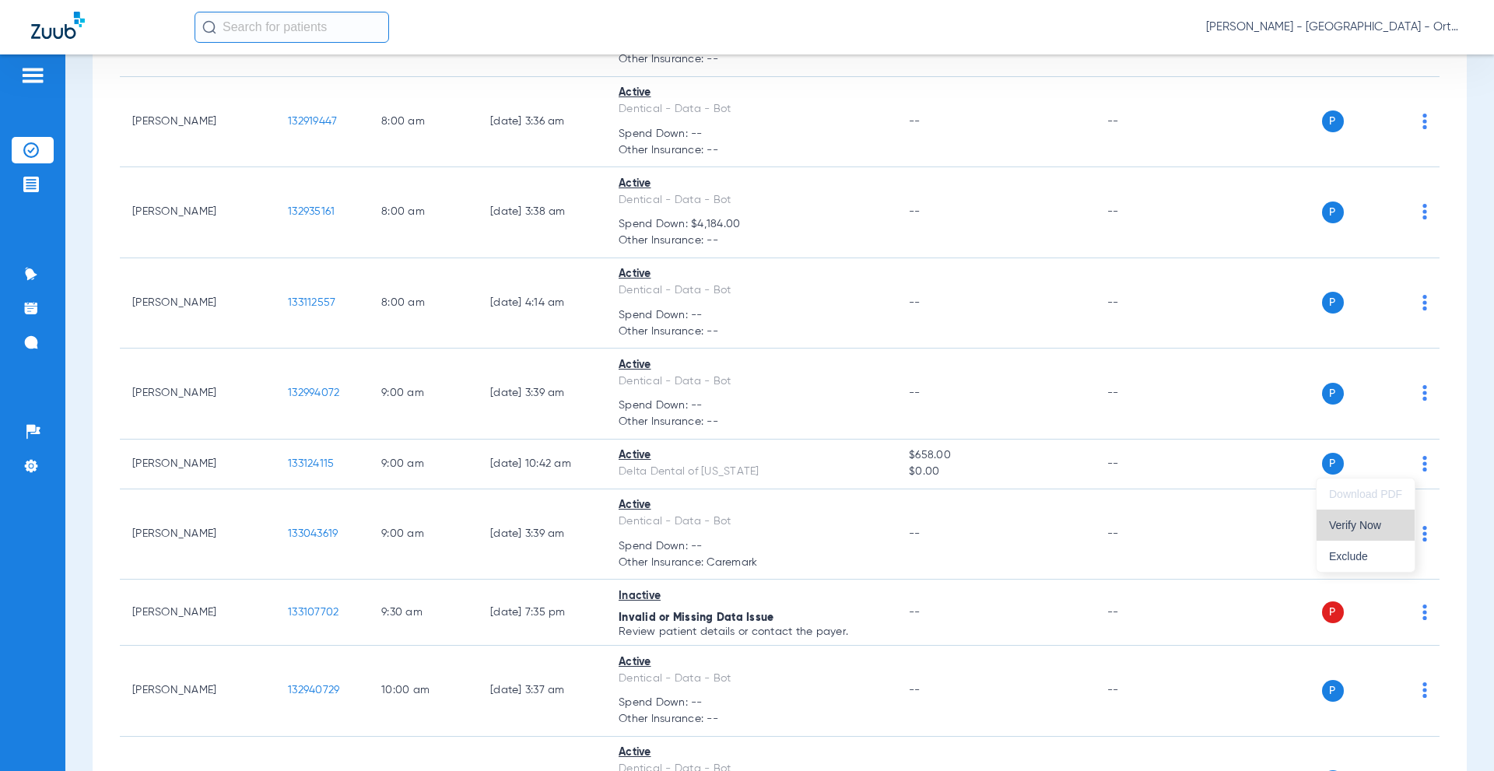
click at [1379, 529] on span "Verify Now" at bounding box center [1365, 525] width 73 height 11
drag, startPoint x: 1459, startPoint y: 463, endPoint x: 1448, endPoint y: 463, distance: 10.9
click at [1458, 463] on div "Schedule Insurance Verification History Last Appt. Sync Time: [DATE] - 09:10 AM…" at bounding box center [779, 412] width 1429 height 717
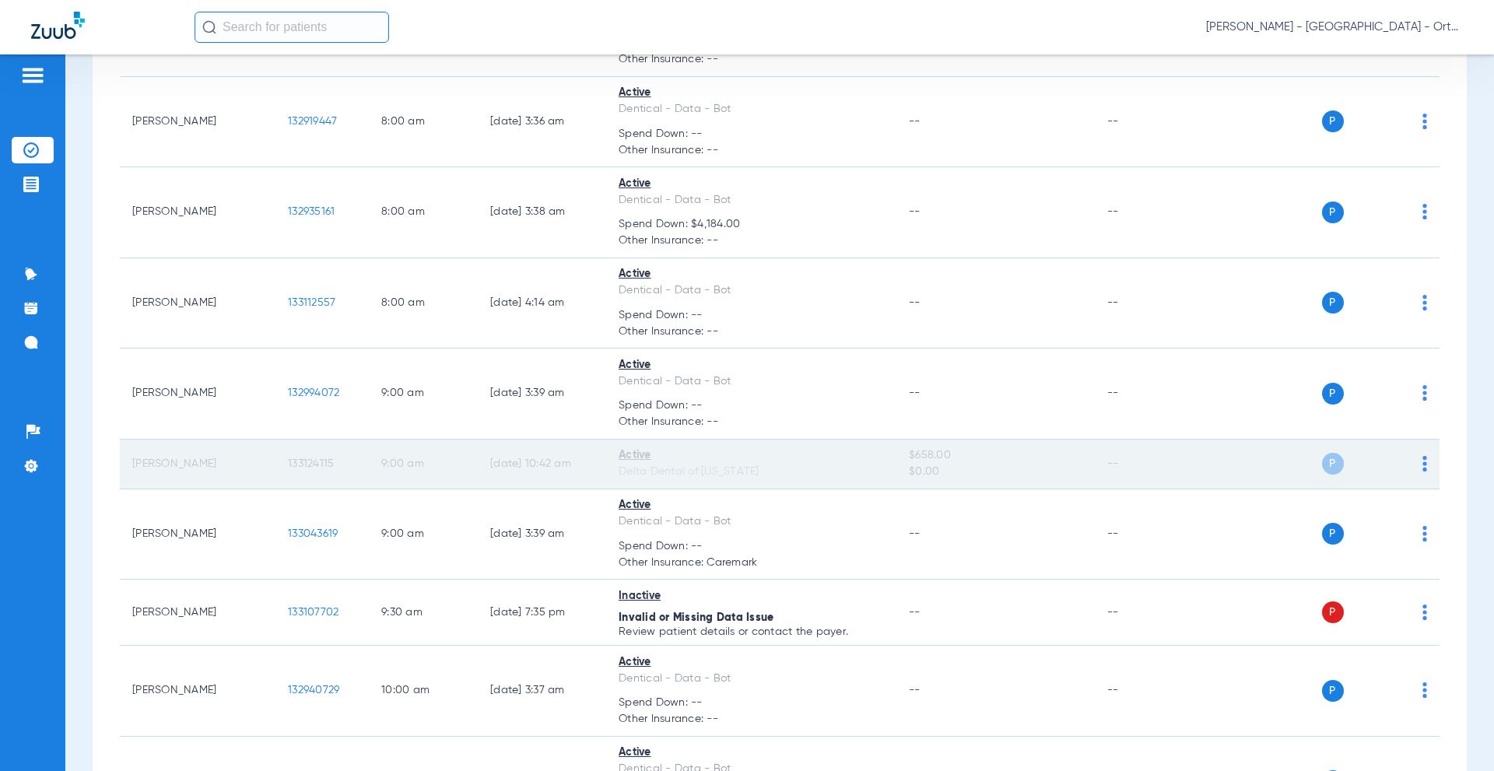
click at [157, 465] on td "[PERSON_NAME]" at bounding box center [198, 465] width 156 height 50
drag, startPoint x: 347, startPoint y: 458, endPoint x: 561, endPoint y: 471, distance: 214.4
click at [349, 458] on td "133124115" at bounding box center [322, 465] width 93 height 50
click at [662, 473] on div "Delta Dental of [US_STATE]" at bounding box center [751, 472] width 265 height 16
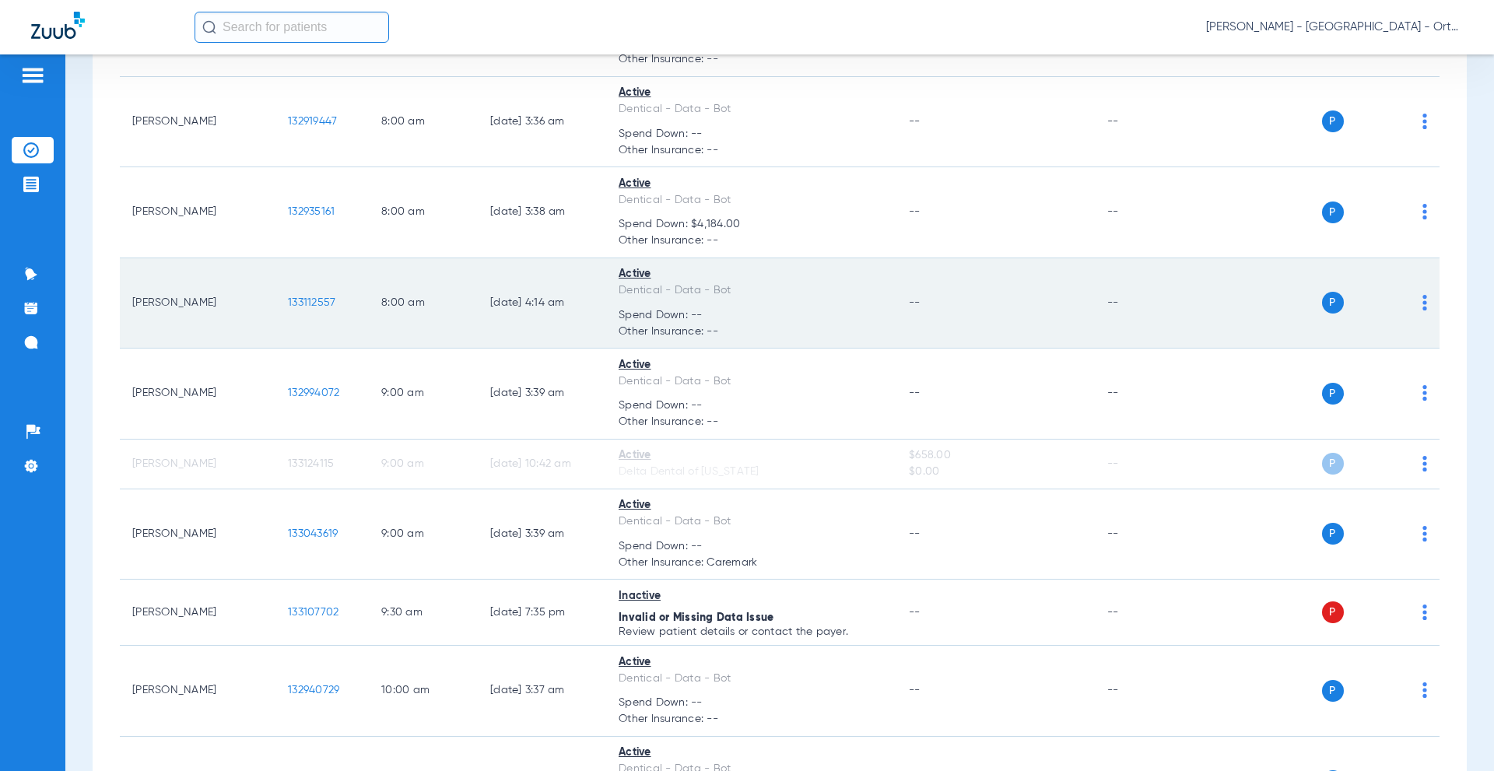
click at [1062, 346] on td "--" at bounding box center [996, 303] width 198 height 91
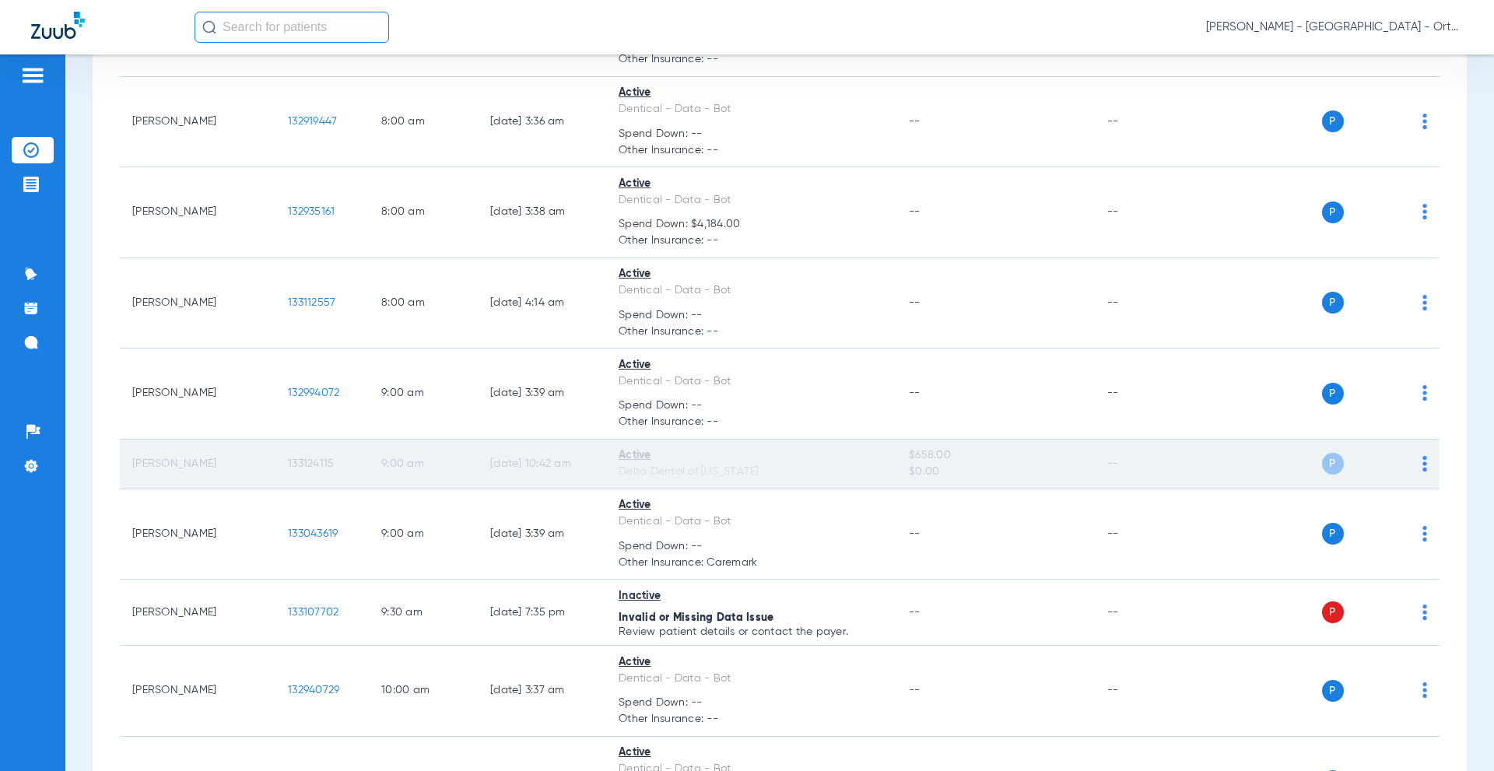
drag, startPoint x: 665, startPoint y: 457, endPoint x: 140, endPoint y: 472, distance: 524.8
click at [140, 472] on tr "[PERSON_NAME] 133124115 9:00 AM [DATE] 10:42 AM Active Delta Dental of [US_STAT…" at bounding box center [780, 465] width 1320 height 50
drag, startPoint x: 133, startPoint y: 465, endPoint x: 1226, endPoint y: 467, distance: 1092.8
click at [1226, 467] on tr "[PERSON_NAME] 133124115 9:00 AM [DATE] 10:42 AM Active Delta Dental of [US_STAT…" at bounding box center [780, 465] width 1320 height 50
click at [1223, 459] on div "P S" at bounding box center [1314, 464] width 228 height 22
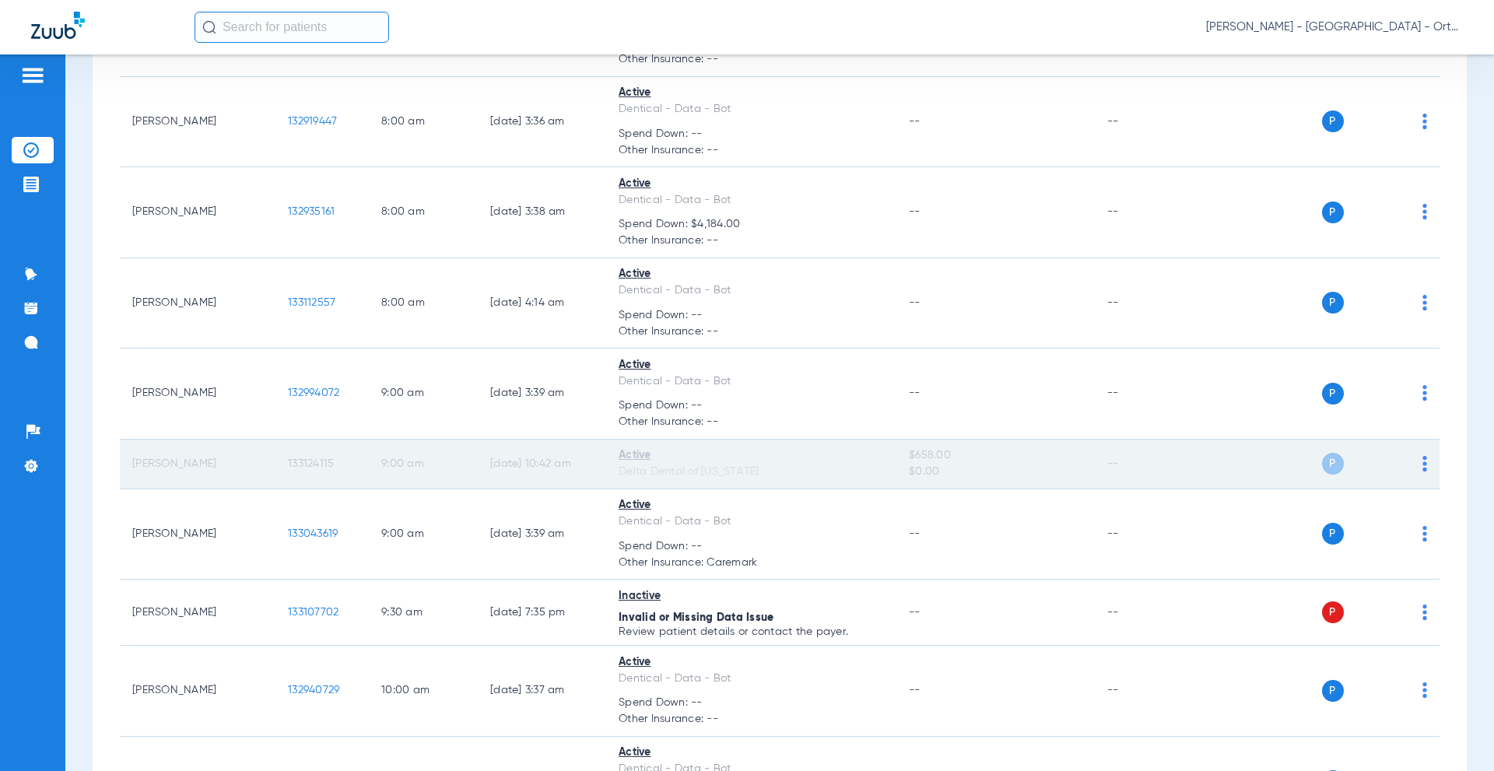
drag, startPoint x: 408, startPoint y: 463, endPoint x: 342, endPoint y: 462, distance: 66.2
click at [356, 463] on tr "[PERSON_NAME] 133124115 9:00 AM [DATE] 10:42 AM Active Delta Dental of [US_STAT…" at bounding box center [780, 465] width 1320 height 50
drag, startPoint x: 301, startPoint y: 465, endPoint x: 257, endPoint y: 471, distance: 44.8
click at [258, 471] on tr "[PERSON_NAME] 133124115 9:00 AM [DATE] 10:42 AM Active Delta Dental of [US_STAT…" at bounding box center [780, 465] width 1320 height 50
click at [132, 469] on td "[PERSON_NAME]" at bounding box center [198, 465] width 156 height 50
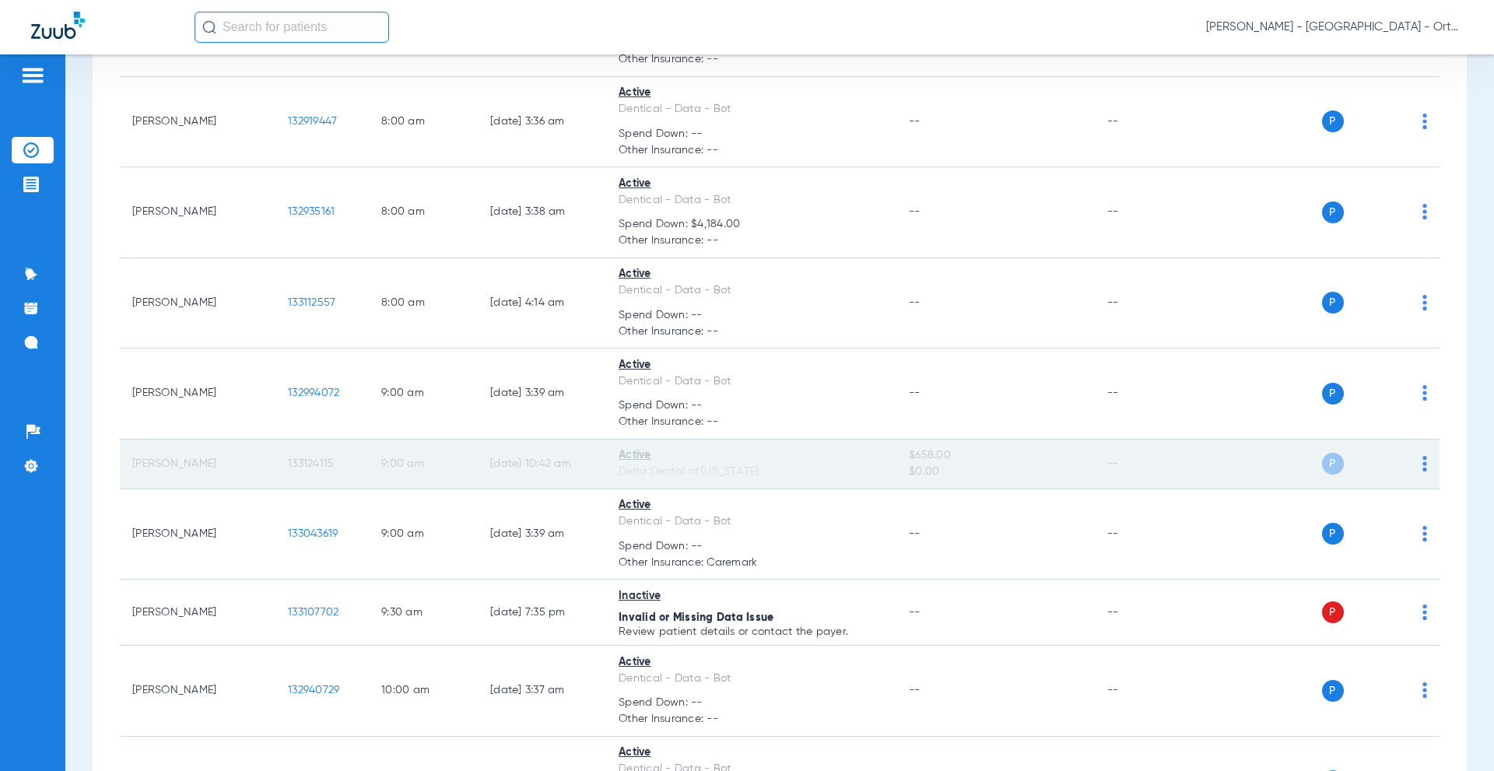
click at [1322, 462] on span "P" at bounding box center [1333, 464] width 22 height 22
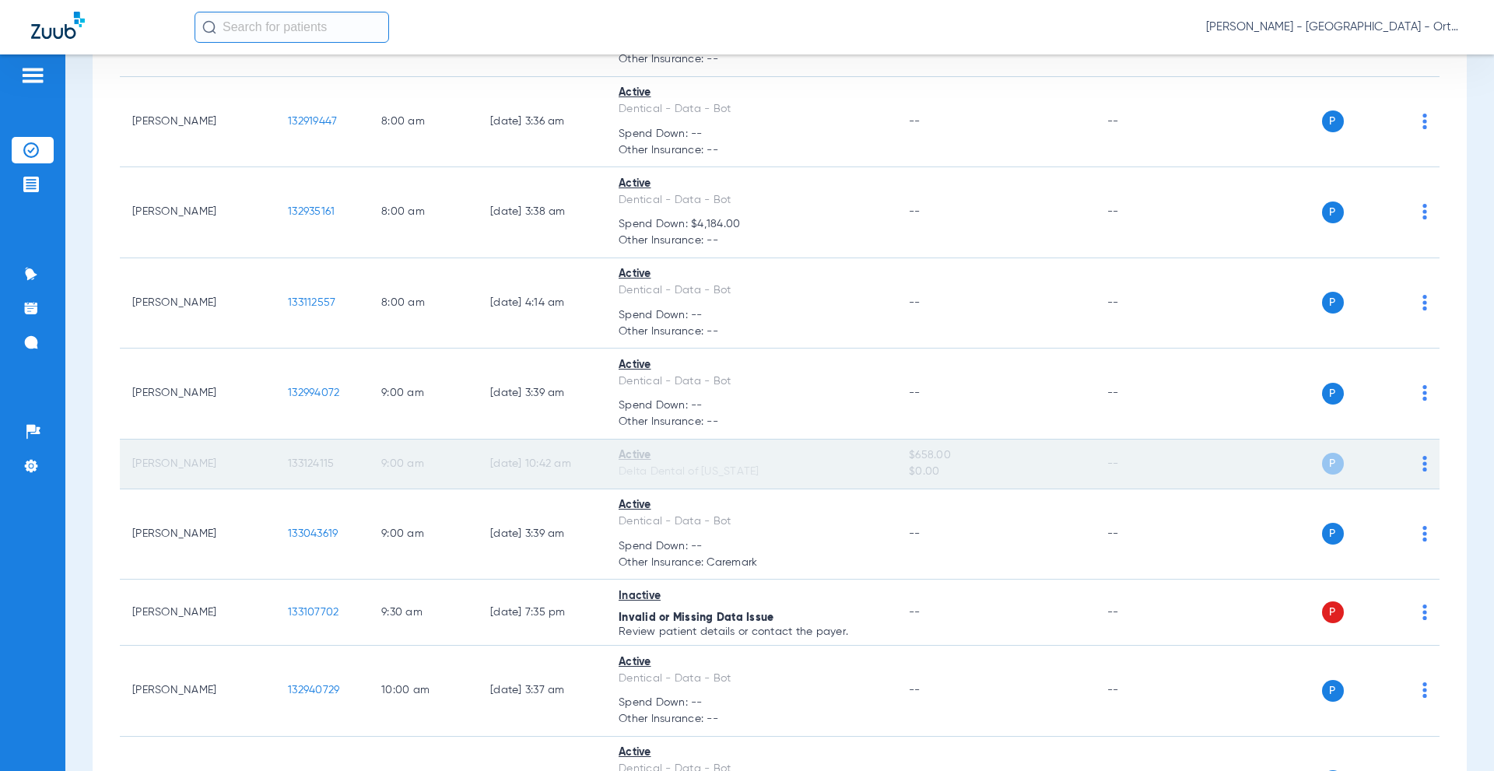
click at [960, 472] on span "$0.00" at bounding box center [995, 472] width 173 height 16
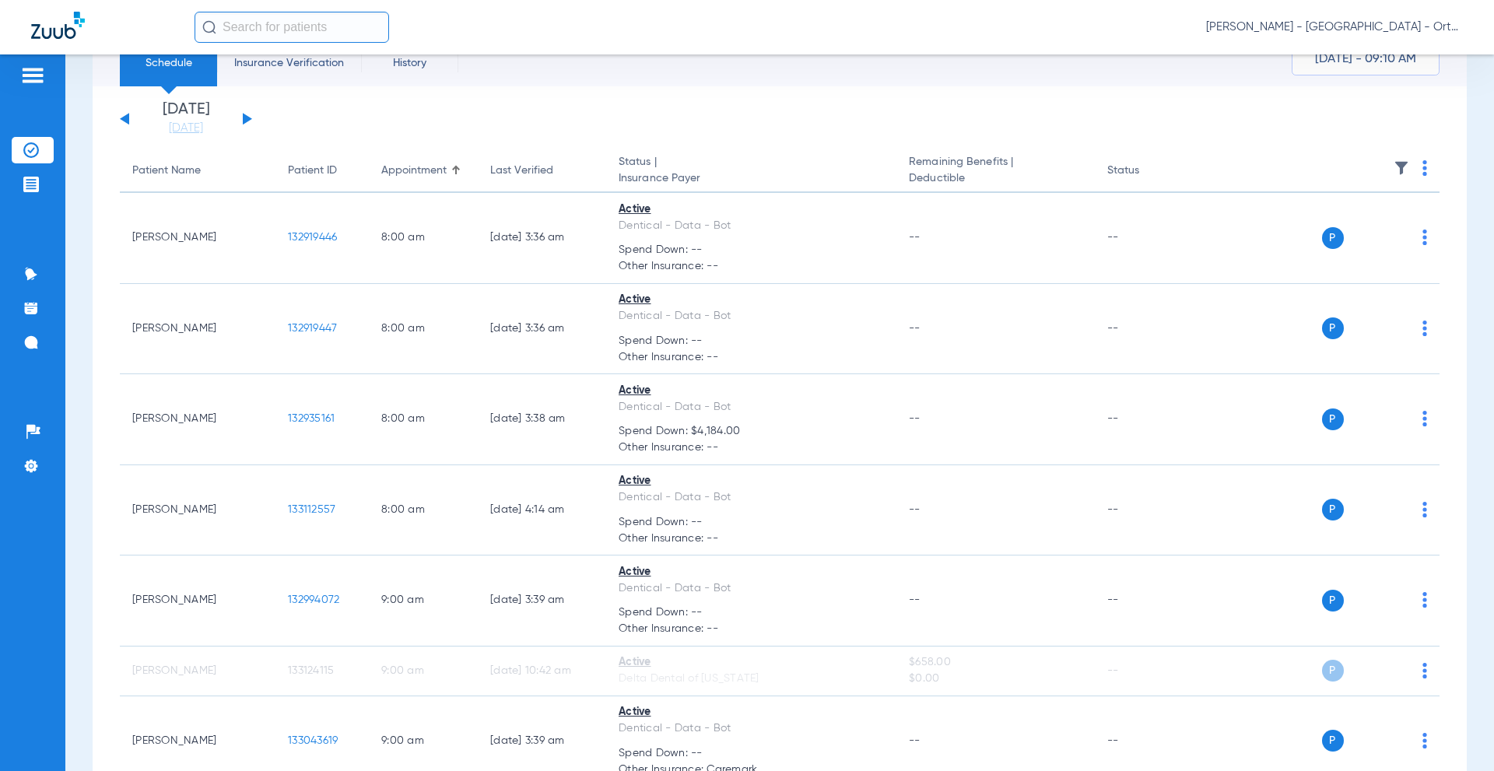
scroll to position [0, 0]
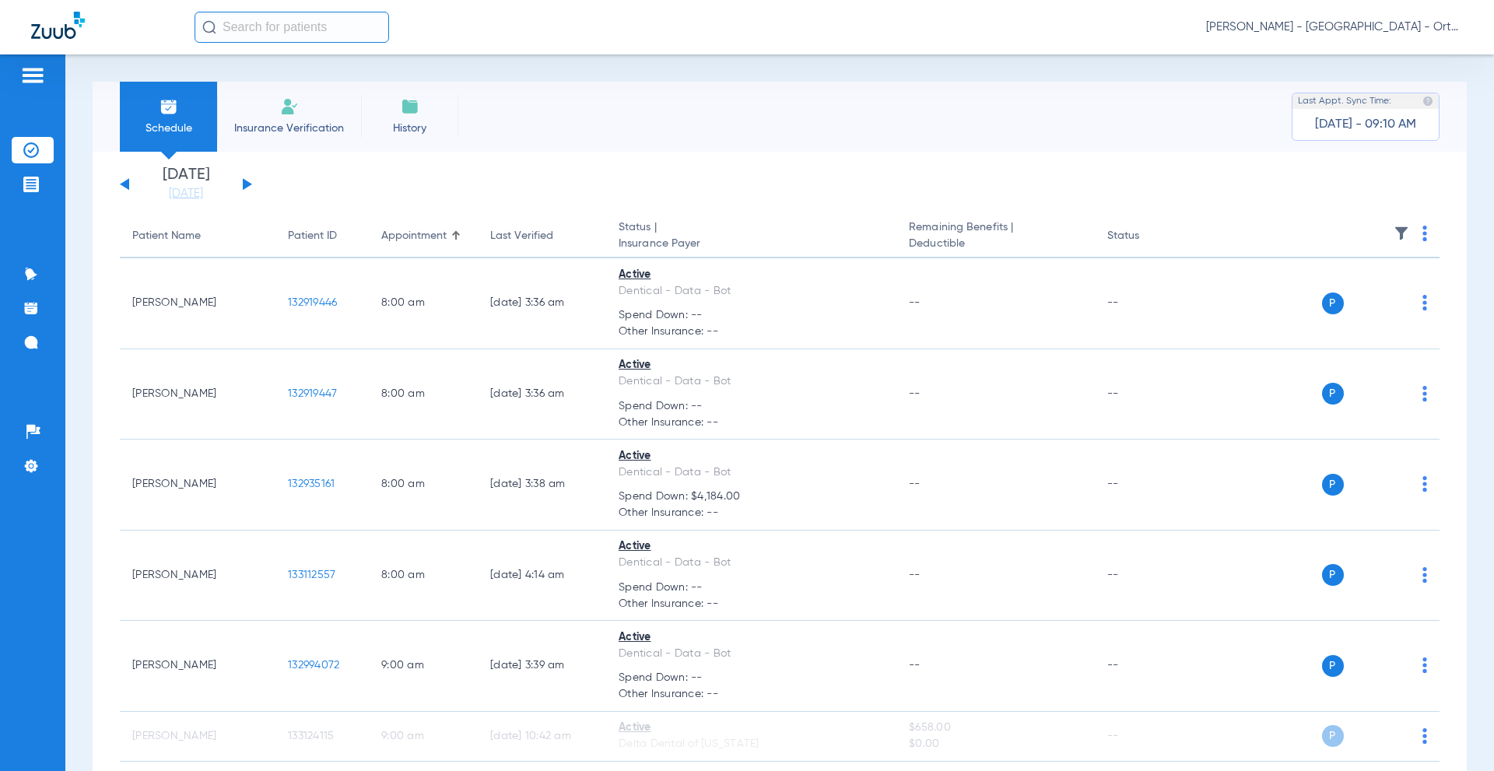
click at [431, 104] on li "History" at bounding box center [409, 117] width 97 height 70
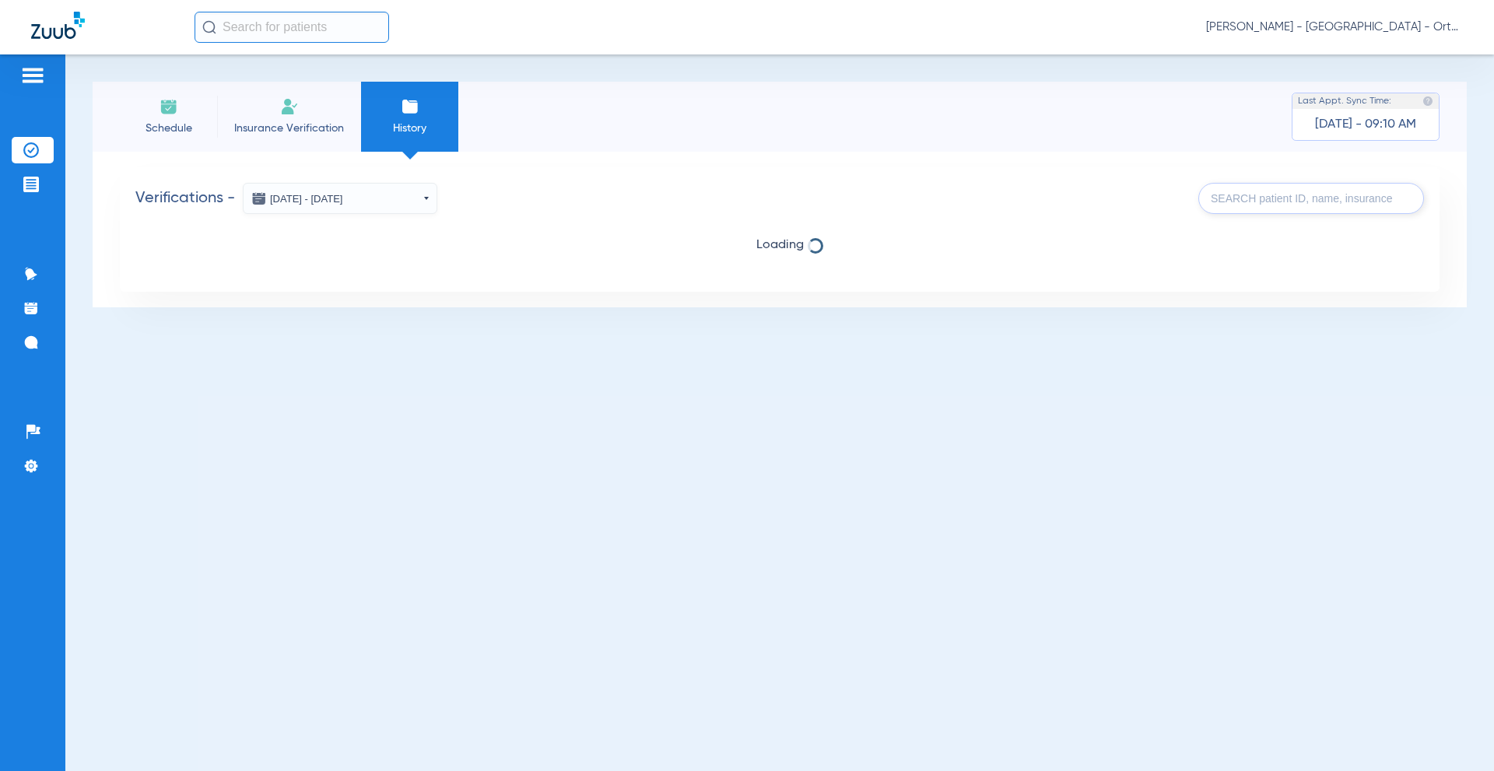
click at [432, 199] on button "[DATE] - [DATE]" at bounding box center [340, 198] width 195 height 31
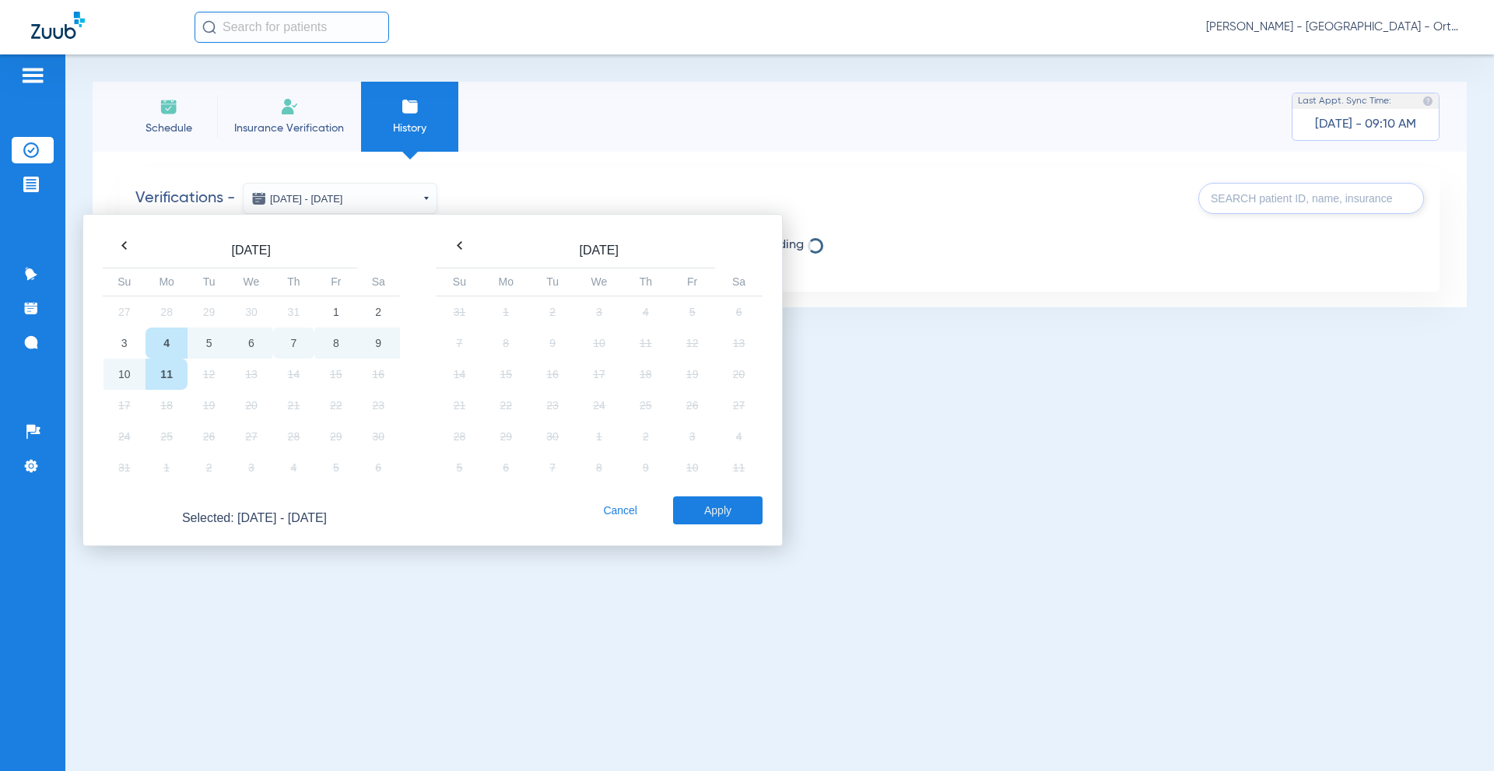
click at [292, 338] on td "7" at bounding box center [293, 343] width 42 height 31
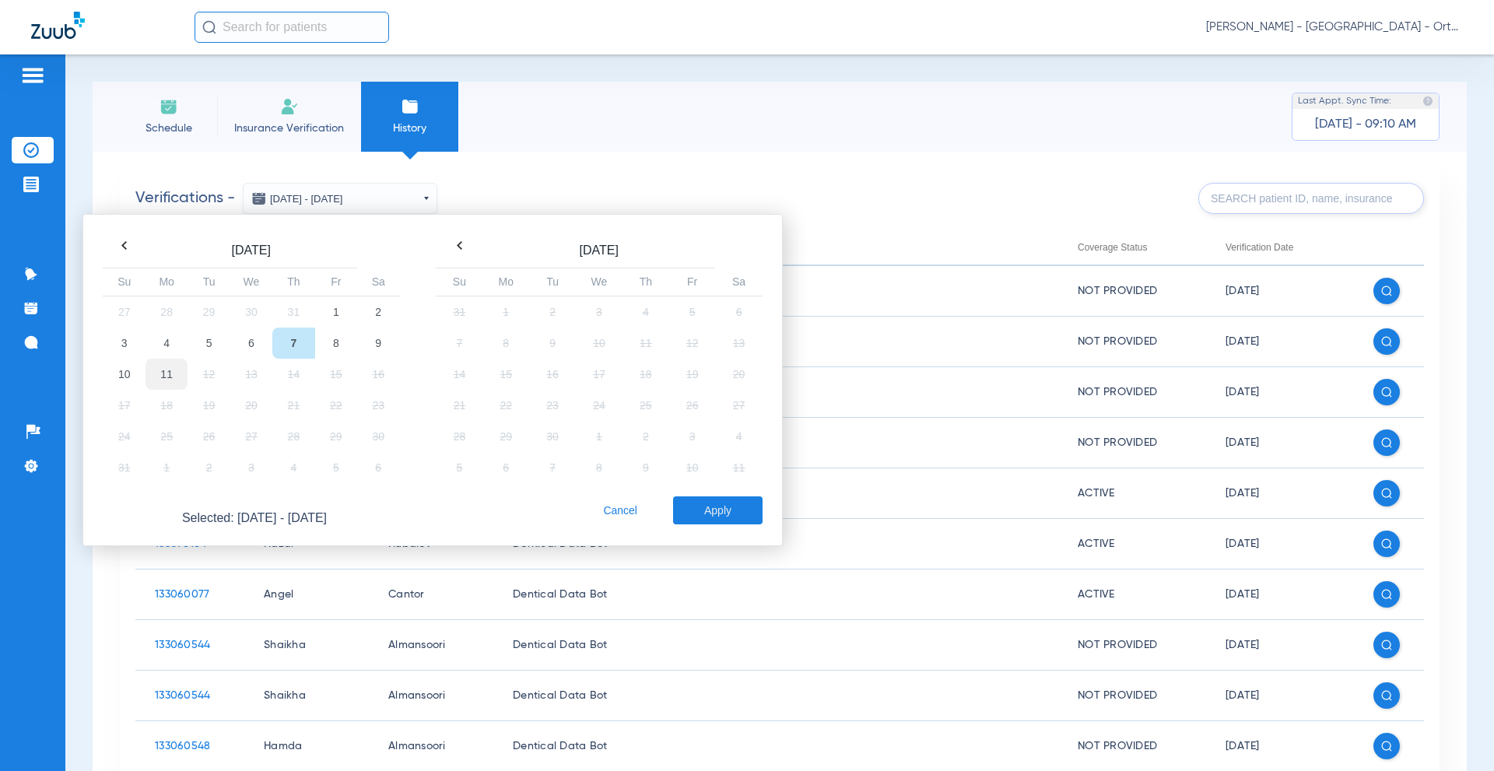
click at [156, 374] on td "11" at bounding box center [167, 374] width 42 height 31
click at [620, 504] on button "Cancel" at bounding box center [621, 511] width 44 height 28
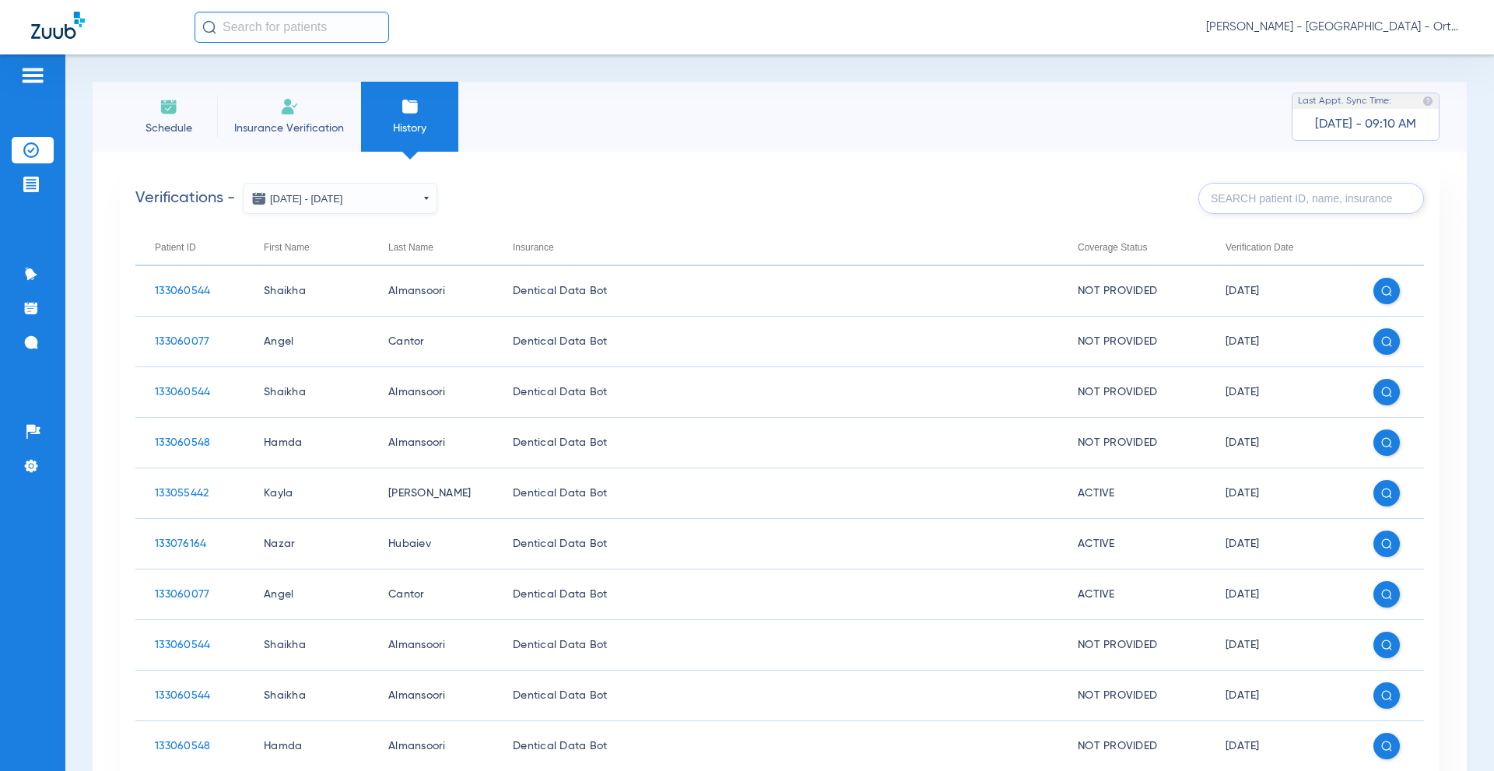
click at [139, 118] on li "Schedule" at bounding box center [168, 117] width 97 height 70
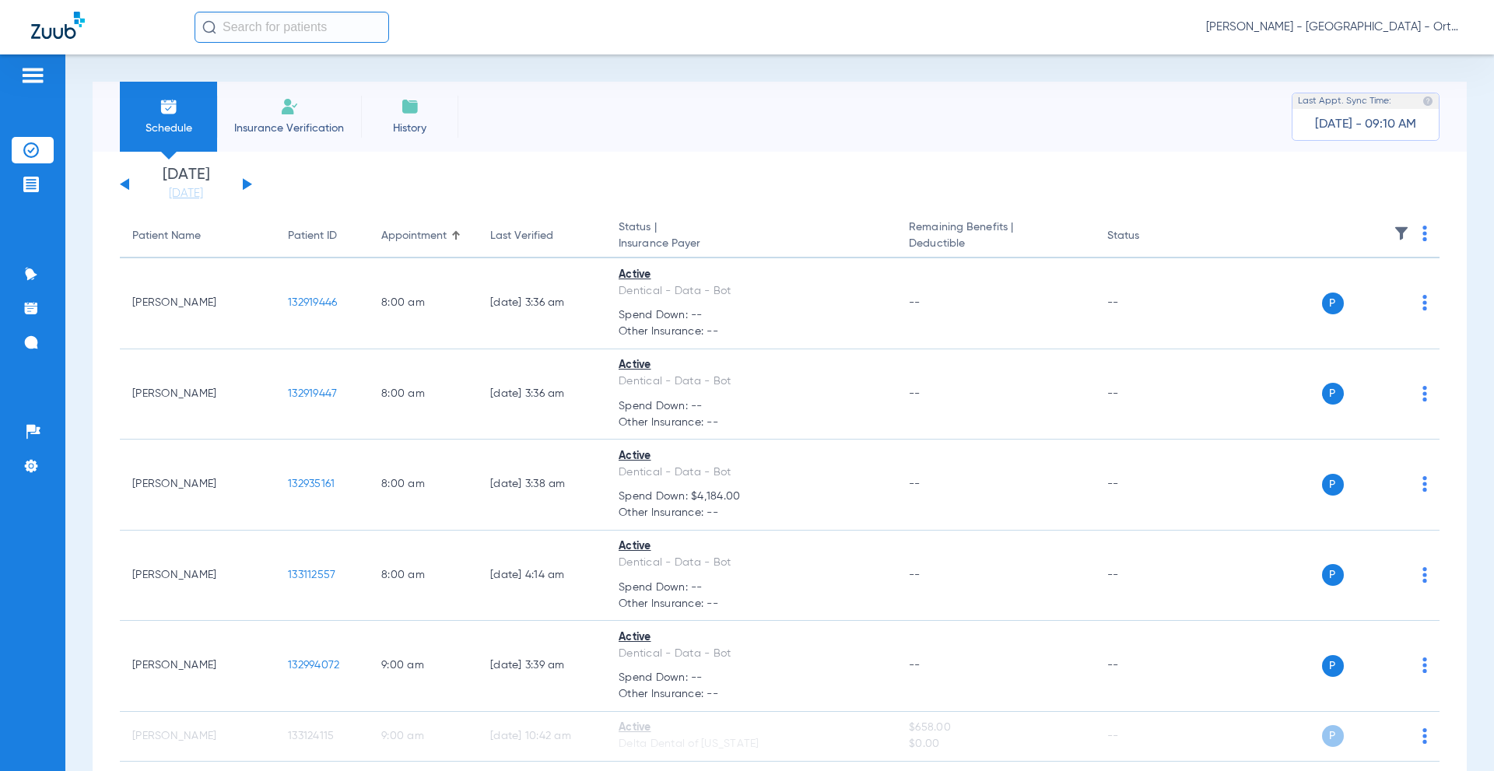
scroll to position [253, 0]
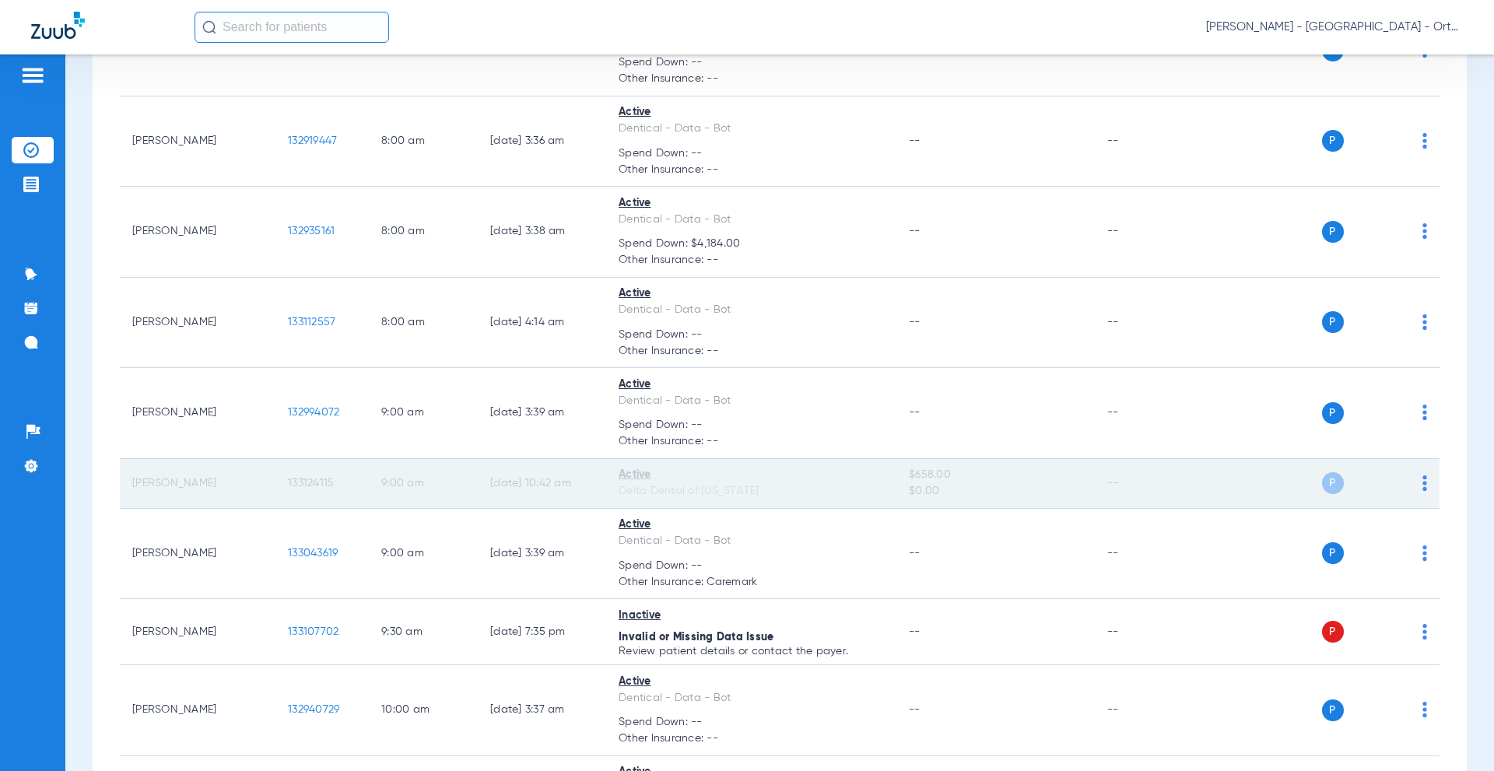
click at [1423, 481] on img at bounding box center [1425, 484] width 5 height 16
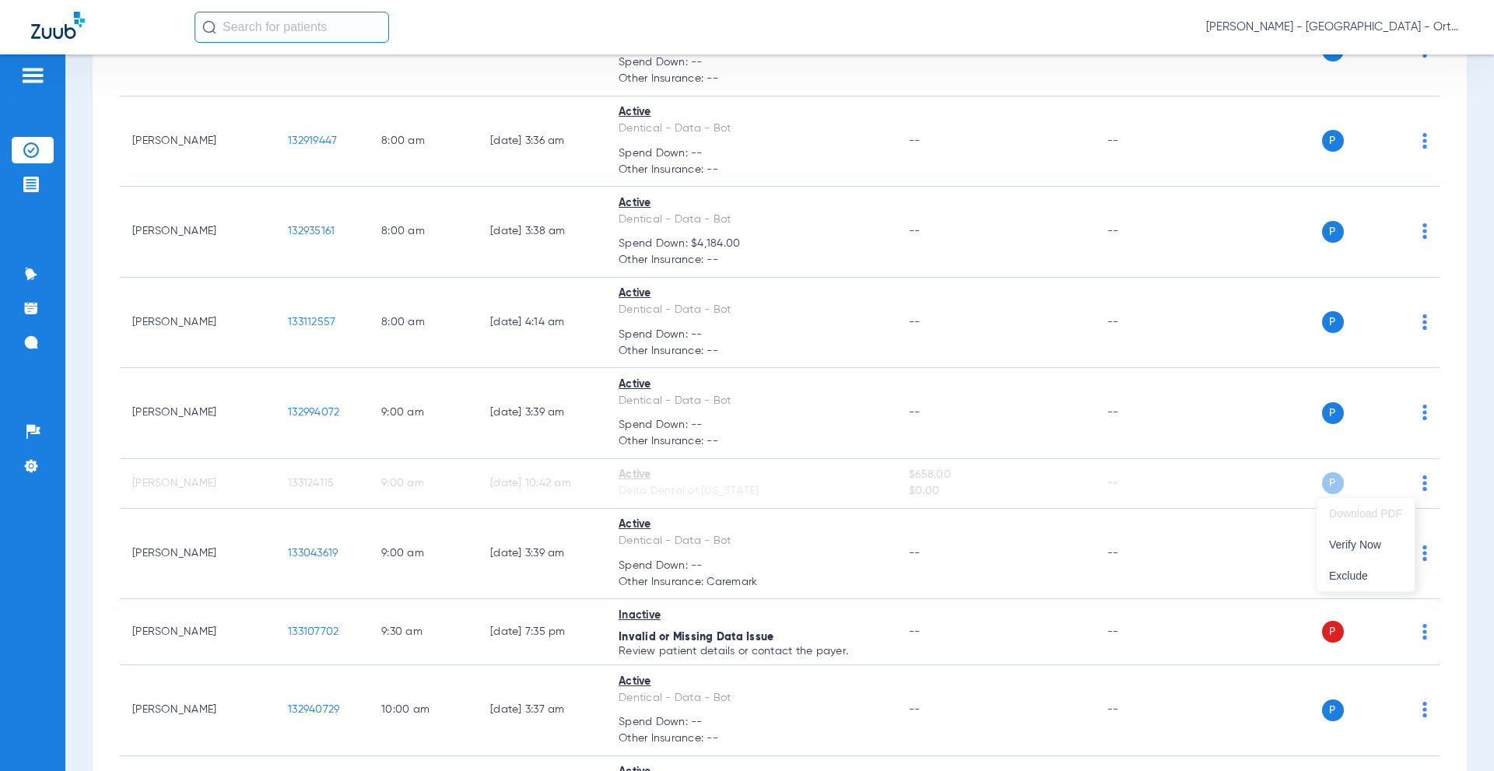
click at [1467, 487] on div at bounding box center [747, 385] width 1494 height 771
click at [40, 438] on img at bounding box center [34, 432] width 16 height 16
click at [37, 472] on img at bounding box center [31, 466] width 16 height 16
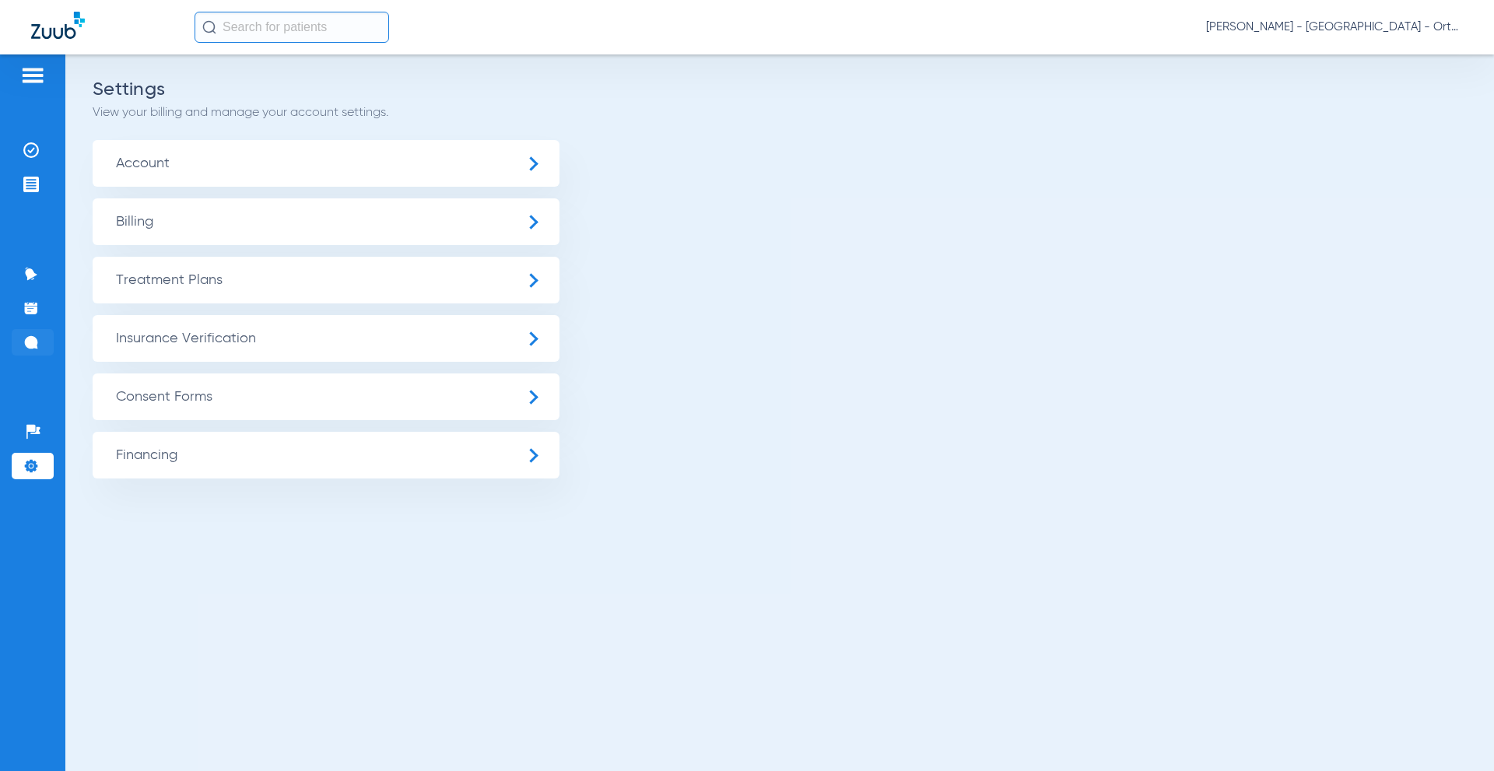
click at [29, 332] on li "Messages" at bounding box center [33, 342] width 42 height 26
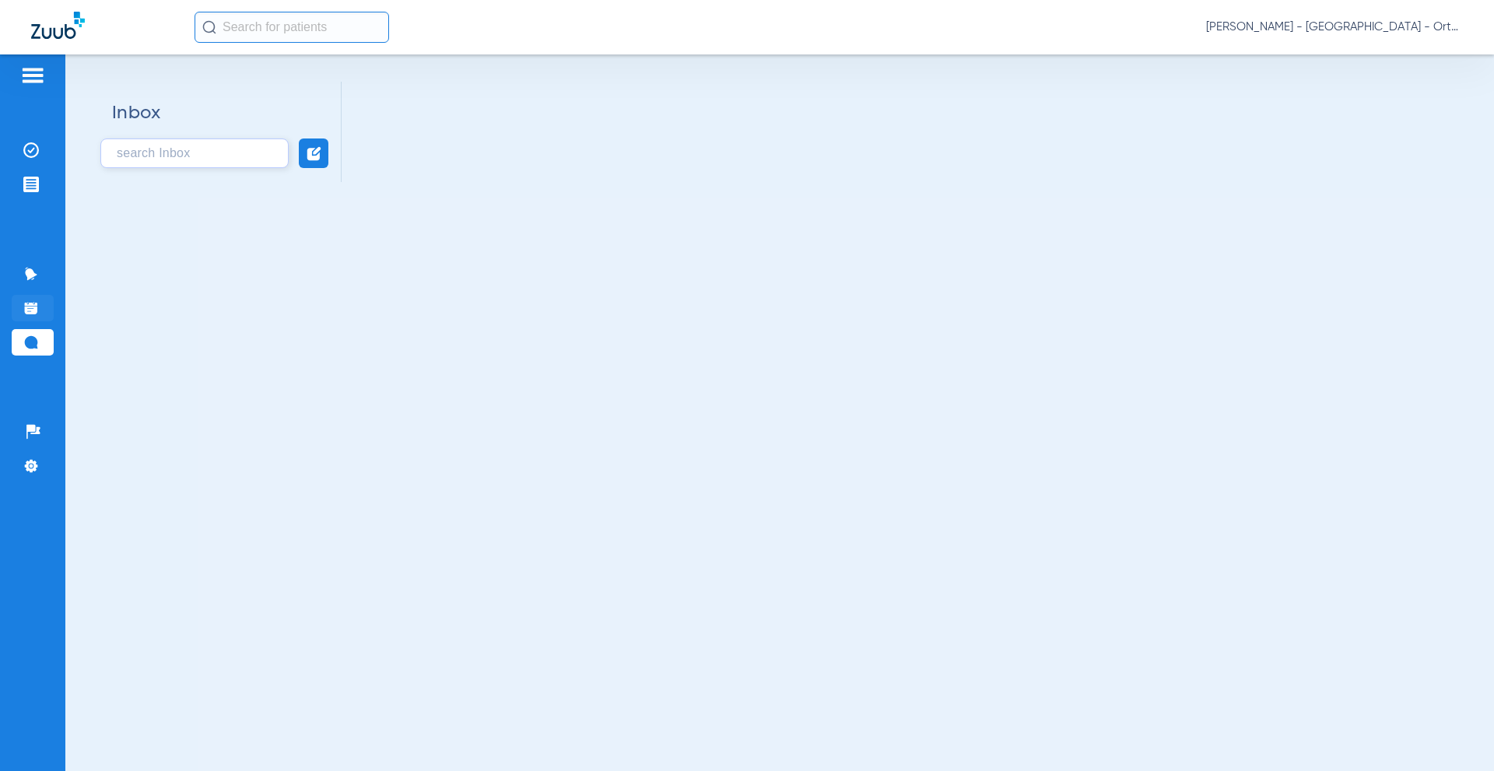
click at [33, 313] on img at bounding box center [31, 308] width 16 height 16
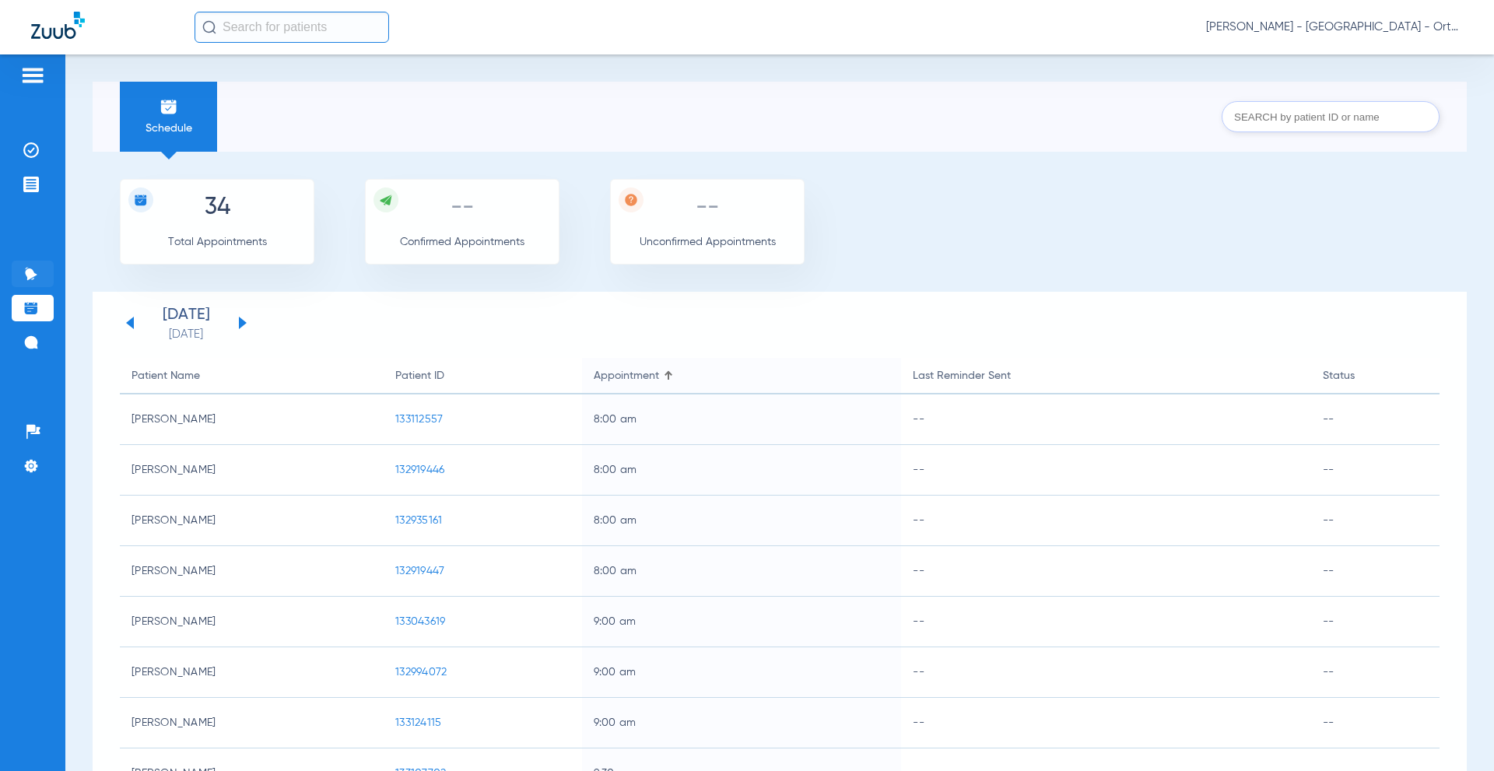
click at [46, 280] on li "Activity" at bounding box center [33, 274] width 42 height 26
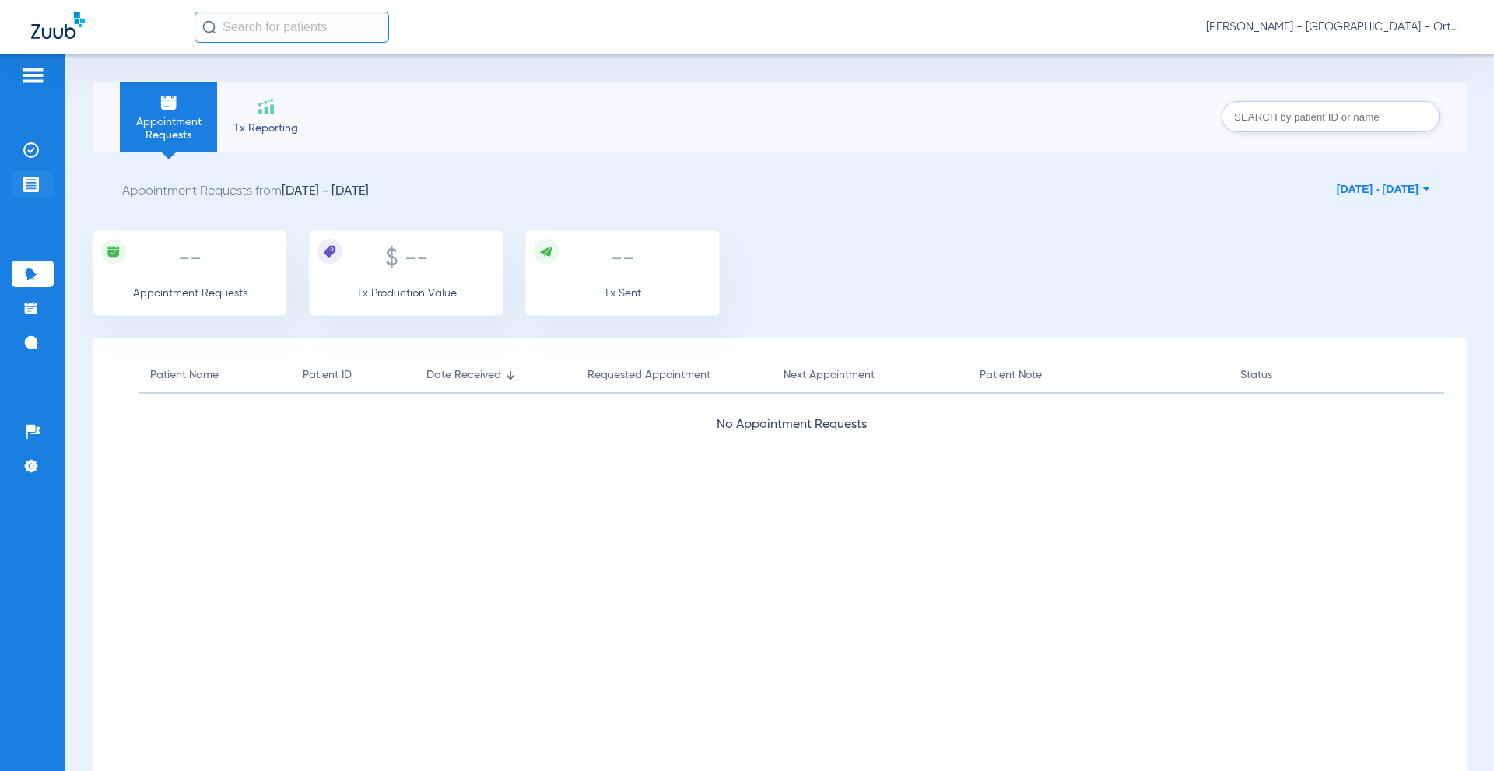
click at [33, 182] on img at bounding box center [31, 185] width 16 height 16
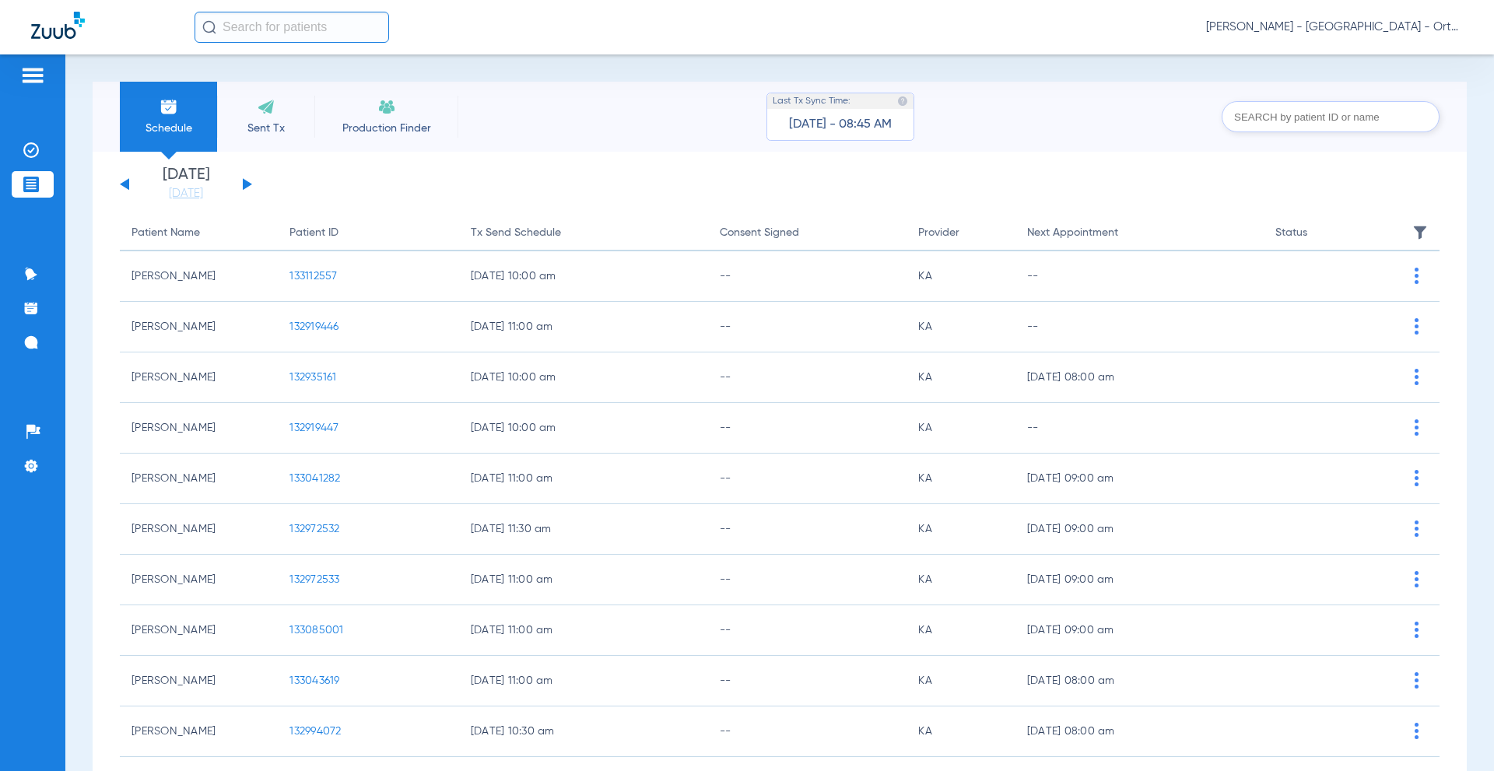
click at [780, 140] on div "Last Tx Sync Time: [DATE] - 08:45 AM" at bounding box center [841, 117] width 148 height 48
click at [280, 129] on span "Sent Tx" at bounding box center [266, 129] width 74 height 16
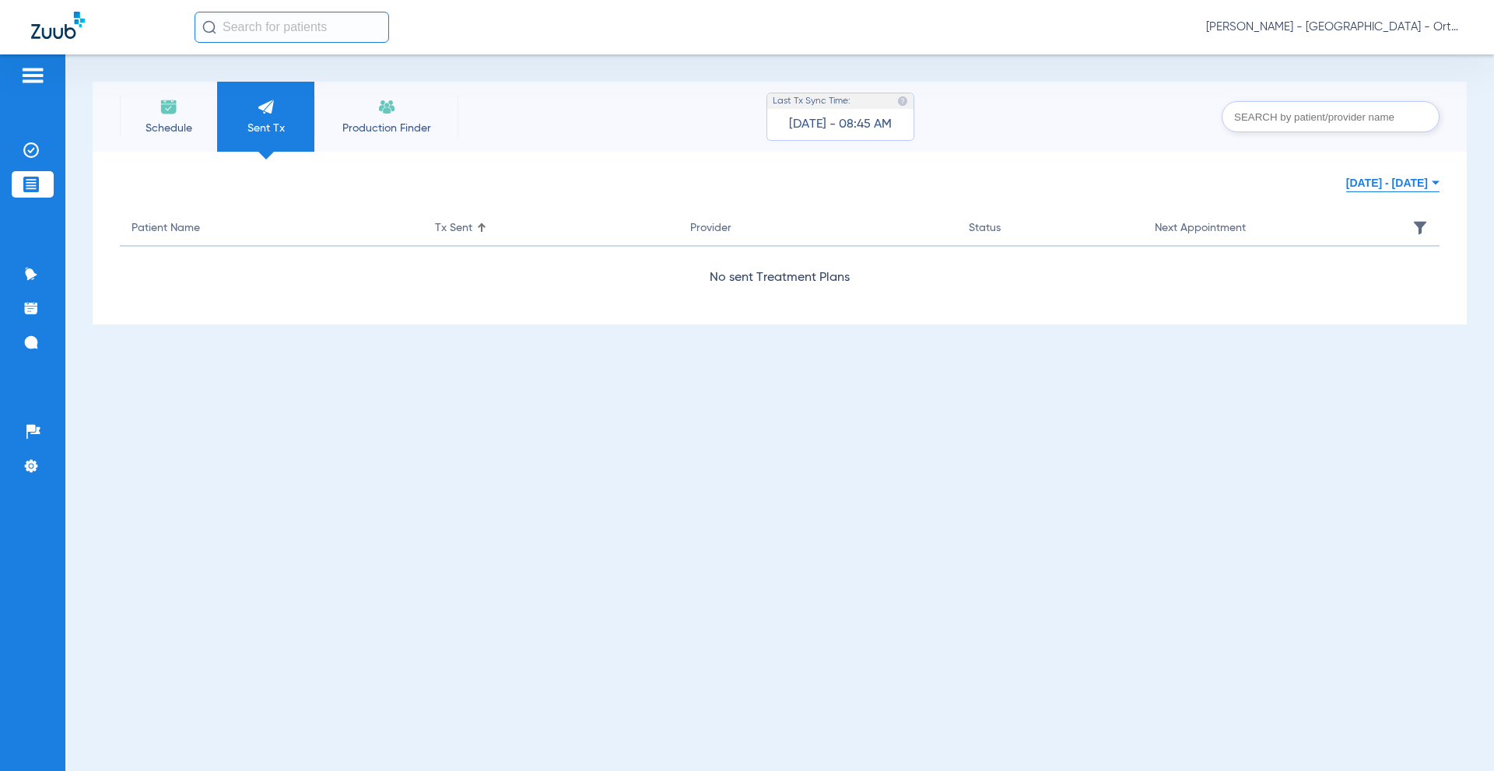
click at [386, 146] on li "Production Finder" at bounding box center [386, 117] width 144 height 70
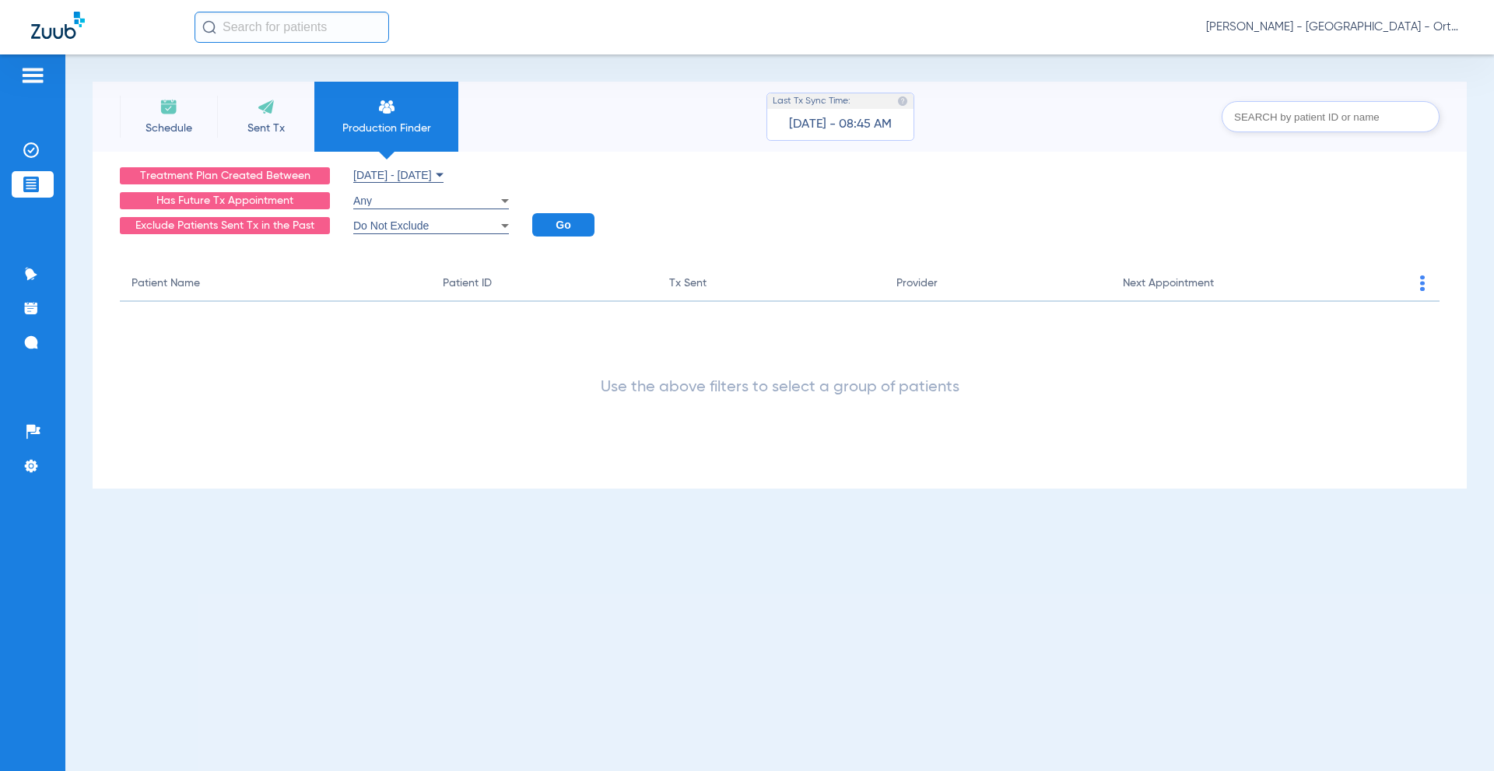
click at [154, 122] on span "Schedule" at bounding box center [169, 129] width 74 height 16
